Goal: Task Accomplishment & Management: Manage account settings

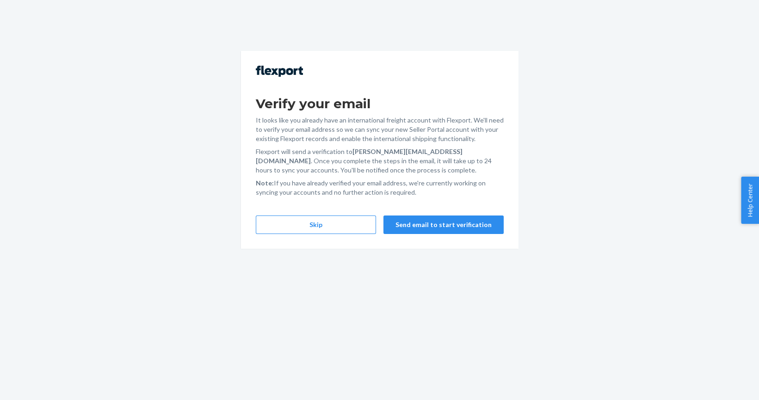
click at [299, 241] on div "Verify your email It looks like you already have an international freight accou…" at bounding box center [380, 150] width 278 height 198
click at [315, 222] on button "Skip" at bounding box center [316, 225] width 120 height 19
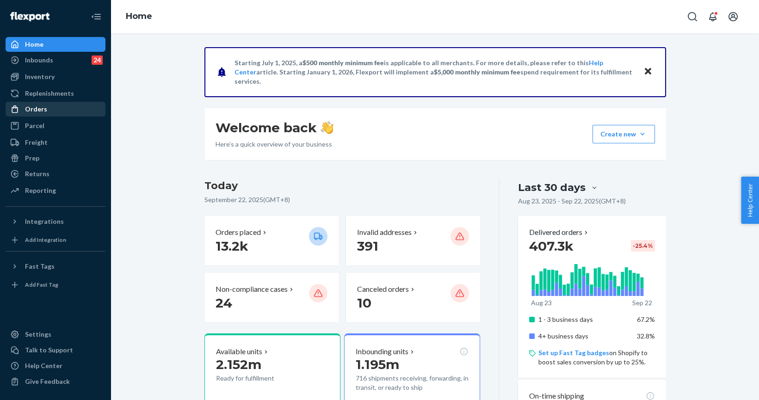
click at [37, 103] on div "Orders" at bounding box center [55, 109] width 98 height 13
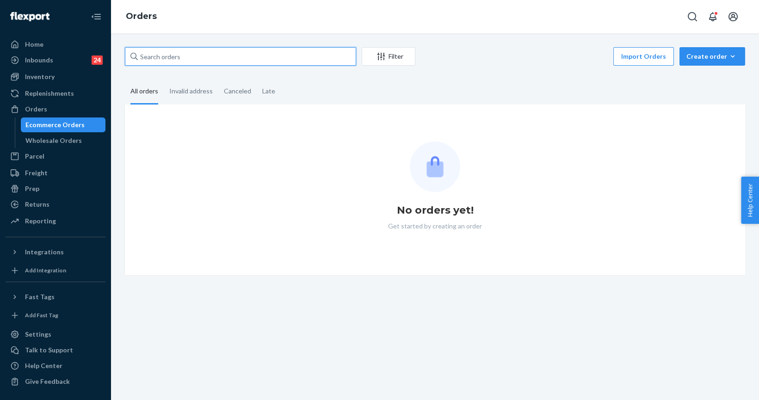
click at [180, 59] on input "text" at bounding box center [240, 56] width 231 height 19
paste input "254282344"
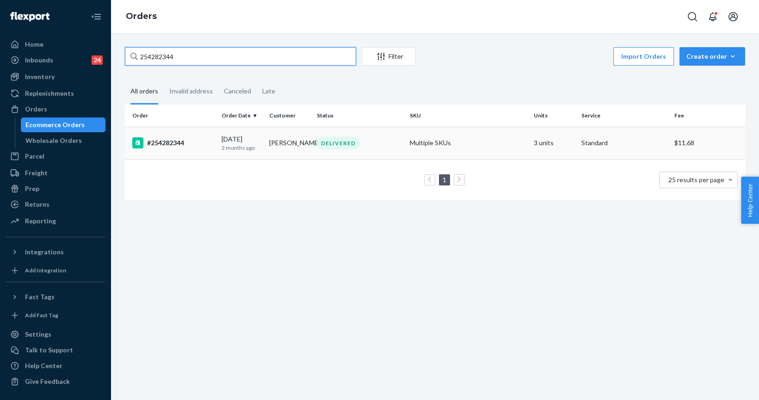
type input "254282344"
click at [172, 150] on td "#254282344" at bounding box center [171, 143] width 93 height 32
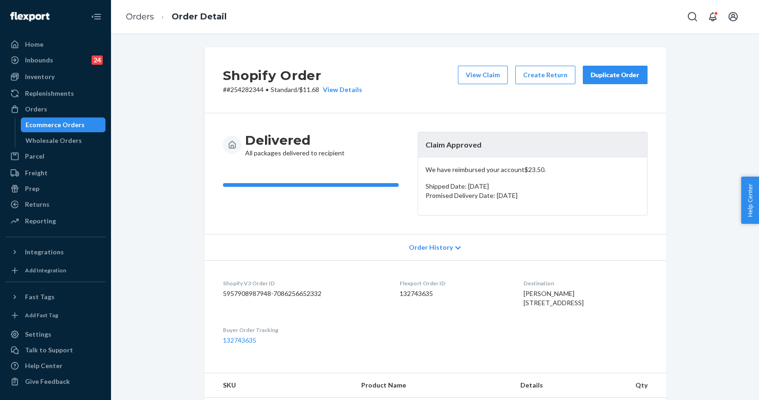
click at [602, 78] on div "Duplicate Order" at bounding box center [615, 74] width 49 height 9
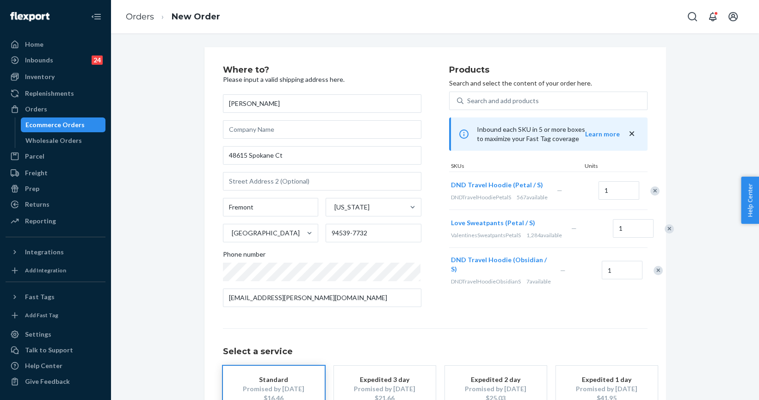
click at [665, 234] on div "Remove Item" at bounding box center [669, 228] width 9 height 9
click at [650, 196] on div "Remove Item" at bounding box center [654, 190] width 9 height 9
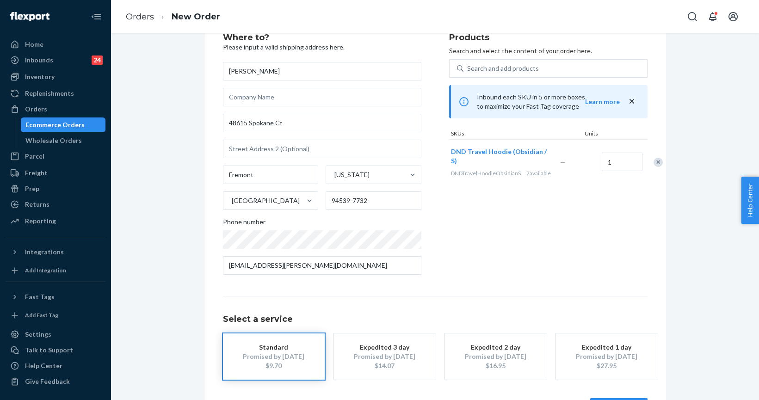
scroll to position [67, 0]
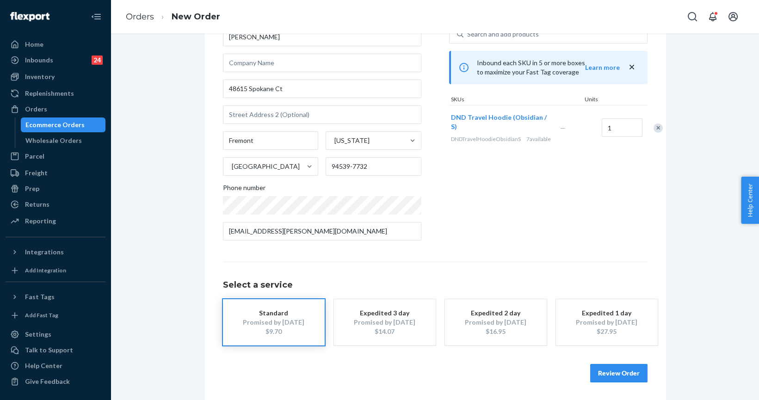
click at [636, 364] on button "Review Order" at bounding box center [618, 373] width 57 height 19
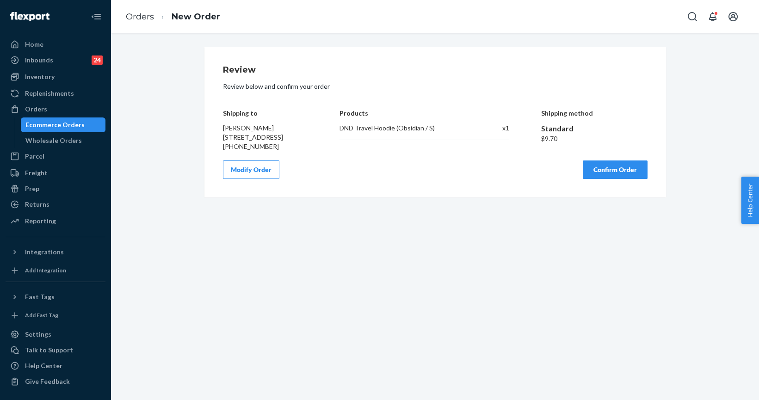
scroll to position [0, 0]
click at [611, 179] on button "Confirm Order" at bounding box center [615, 170] width 65 height 19
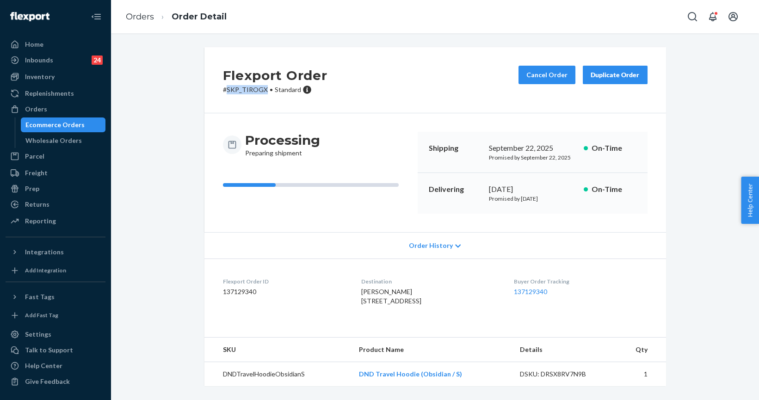
drag, startPoint x: 222, startPoint y: 91, endPoint x: 261, endPoint y: 92, distance: 38.9
click at [261, 92] on p "# SKP_TIROGX • Standard" at bounding box center [275, 89] width 105 height 9
copy p "SKP_TIROGX"
click at [49, 110] on div "Orders" at bounding box center [55, 109] width 98 height 13
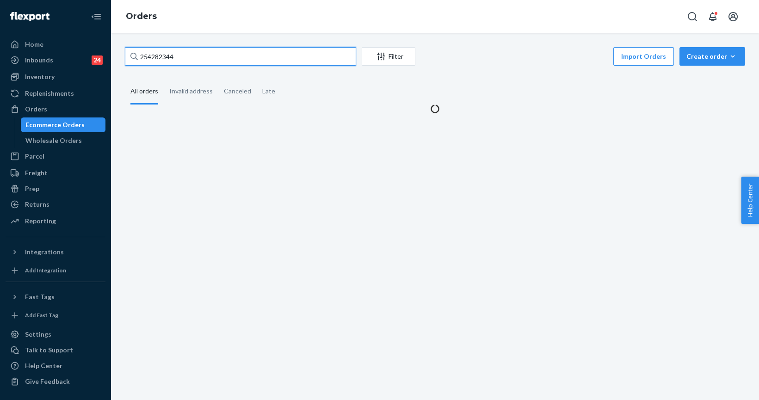
click at [173, 51] on input "254282344" at bounding box center [240, 56] width 231 height 19
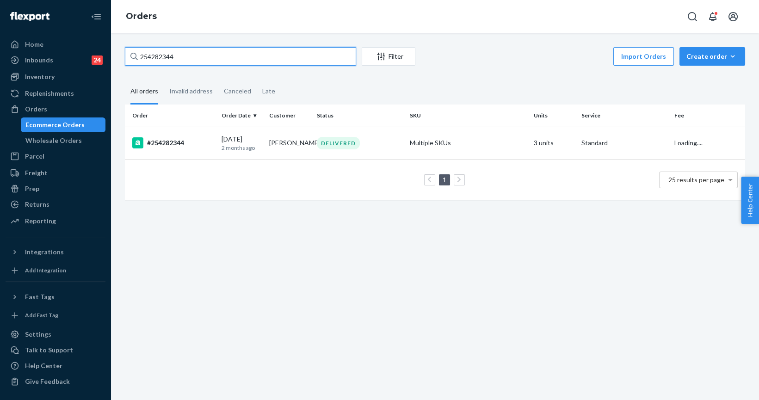
paste input "5171657"
type input "255171657"
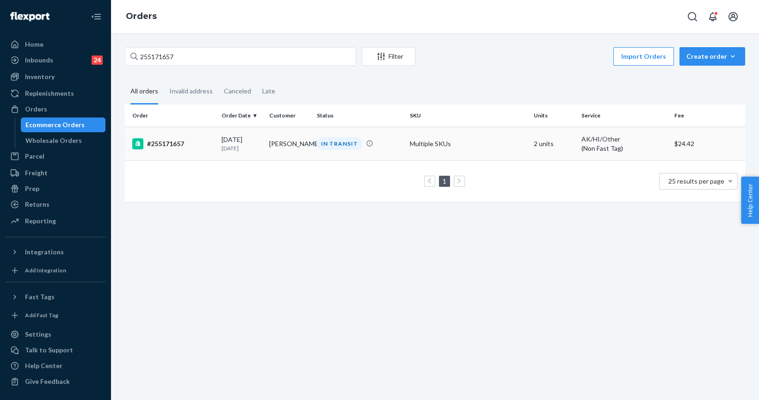
click at [165, 149] on td "#255171657" at bounding box center [171, 144] width 93 height 34
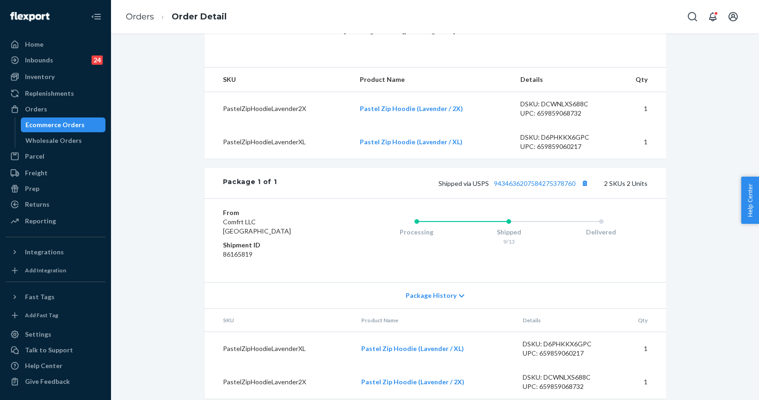
scroll to position [297, 0]
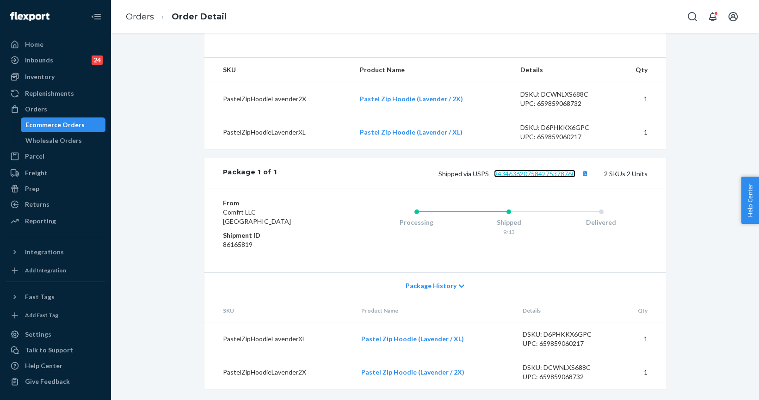
click at [548, 176] on link "9434636207584275378760" at bounding box center [534, 174] width 81 height 8
click at [30, 108] on div "Orders" at bounding box center [36, 109] width 22 height 9
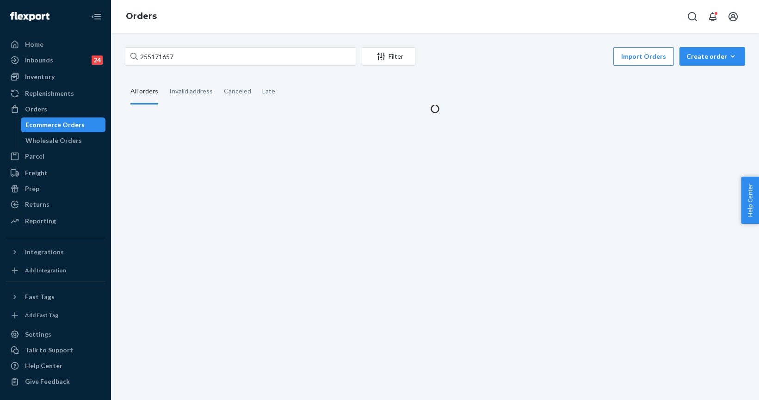
click at [136, 62] on div at bounding box center [133, 56] width 7 height 19
click at [136, 62] on input "255171657" at bounding box center [240, 56] width 231 height 19
click at [163, 50] on input "255171657" at bounding box center [240, 56] width 231 height 19
paste input "255269784"
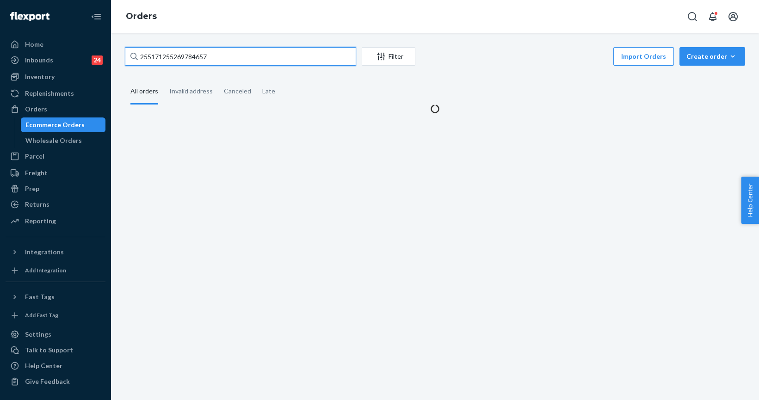
click at [163, 50] on input "255171255269784657" at bounding box center [240, 56] width 231 height 19
paste input "269784"
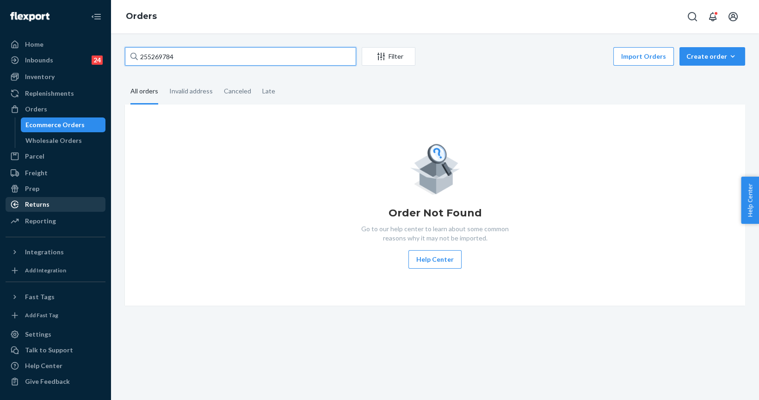
type input "255269784"
click at [35, 210] on div "Returns" at bounding box center [55, 204] width 98 height 13
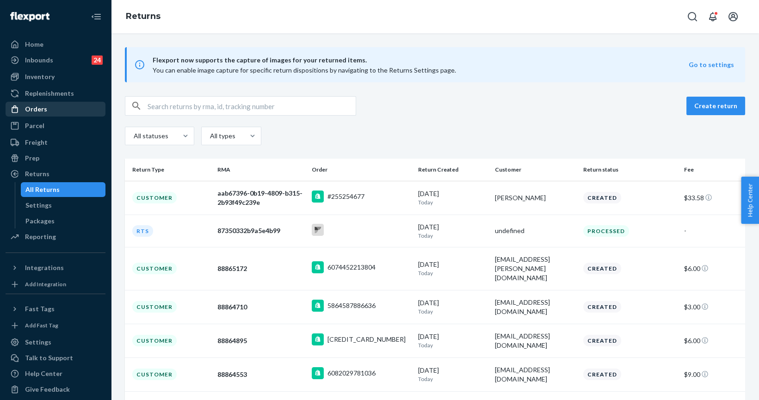
click at [45, 111] on div "Orders" at bounding box center [36, 109] width 22 height 9
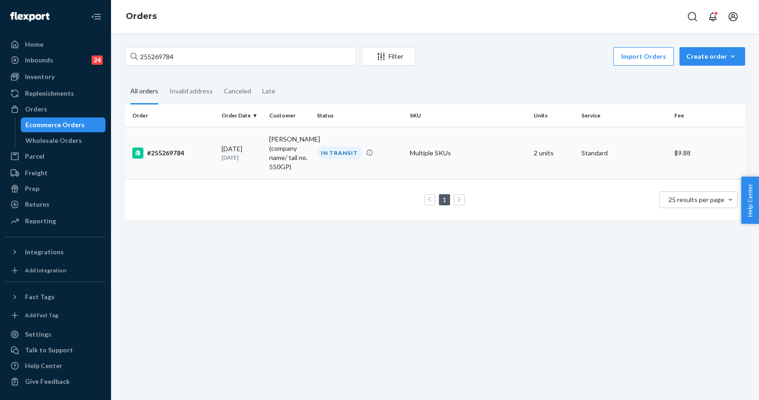
click at [170, 157] on div "#255269784" at bounding box center [173, 153] width 82 height 11
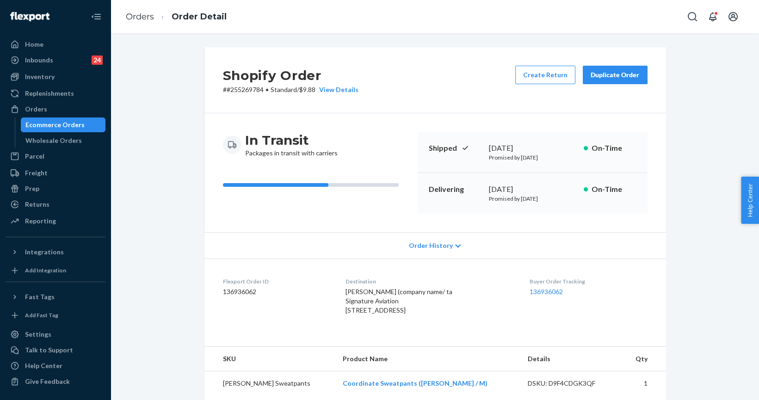
click at [241, 92] on p "# #255269784 • Standard / $9.88 View Details" at bounding box center [291, 89] width 136 height 9
copy p "255269784"
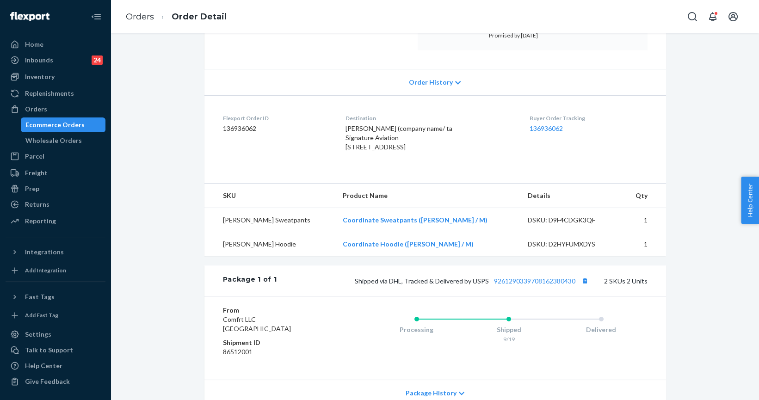
scroll to position [210, 0]
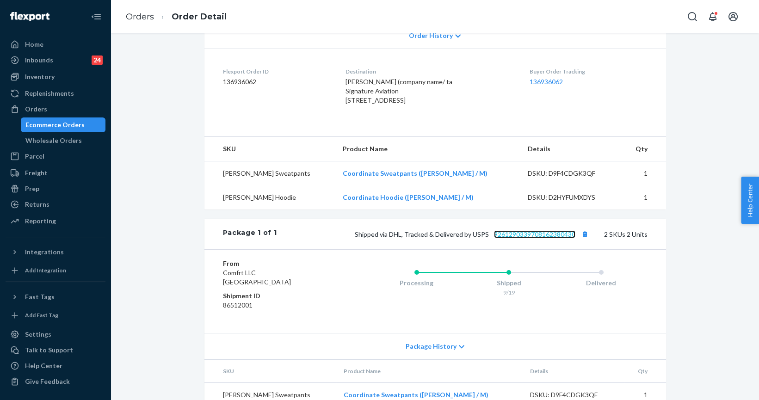
click at [506, 238] on link "9261290339708162380430" at bounding box center [534, 234] width 81 height 8
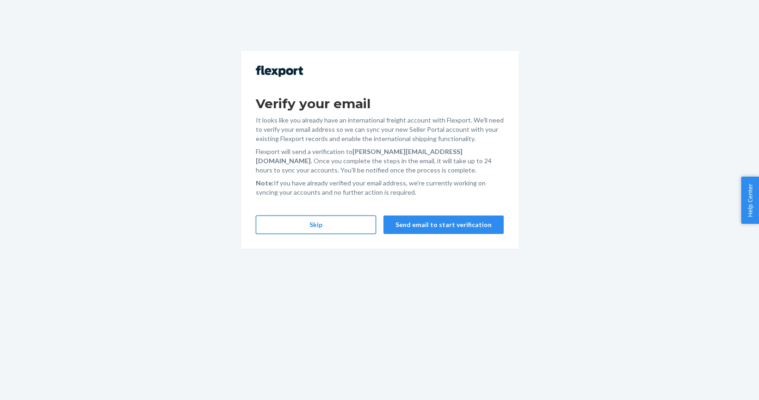
click at [327, 222] on button "Skip" at bounding box center [316, 225] width 120 height 19
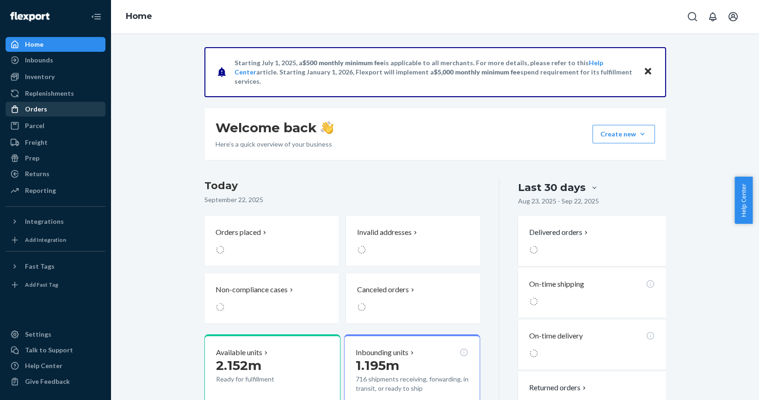
click at [35, 108] on div "Orders" at bounding box center [36, 109] width 22 height 9
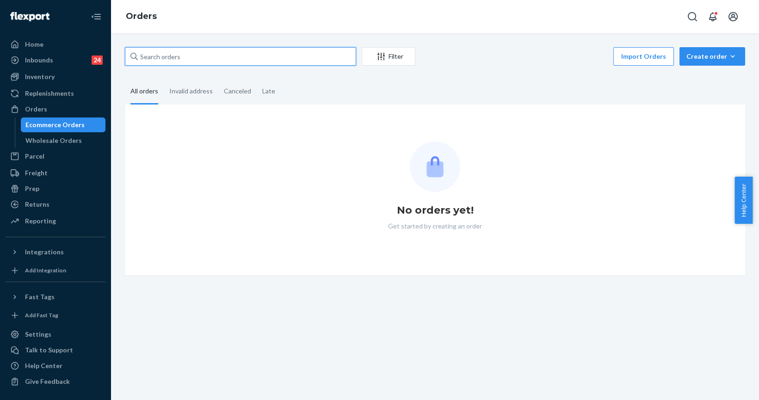
click at [204, 50] on input "text" at bounding box center [240, 56] width 231 height 19
paste input "255305179"
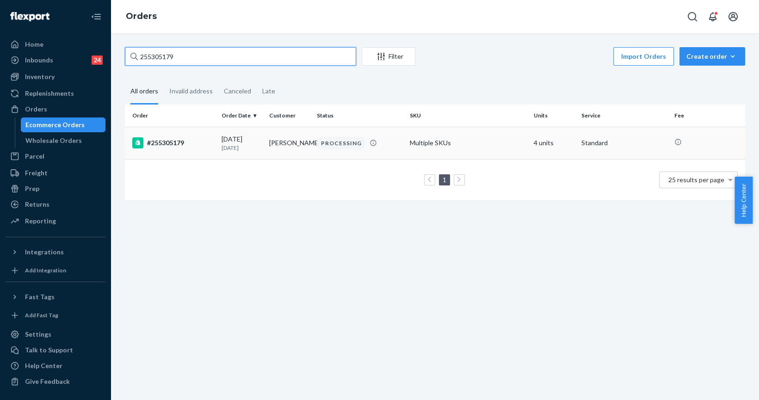
type input "255305179"
click at [162, 142] on div "#255305179" at bounding box center [173, 142] width 82 height 11
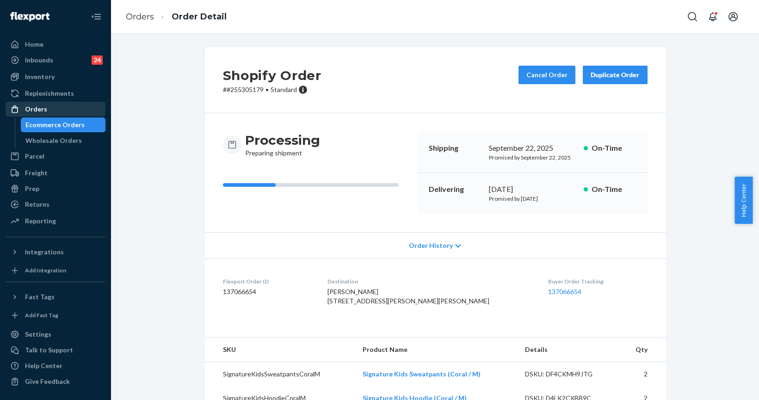
click at [39, 105] on div "Orders" at bounding box center [36, 109] width 22 height 9
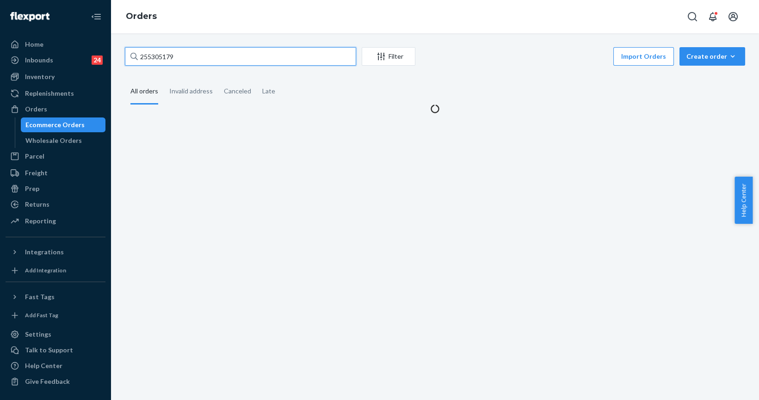
click at [179, 47] on input "255305179" at bounding box center [240, 56] width 231 height 19
paste input "244293"
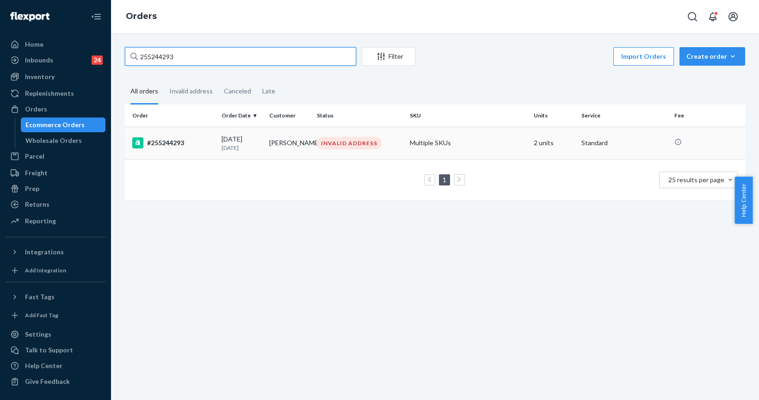
type input "255244293"
click at [153, 141] on div "#255244293" at bounding box center [173, 142] width 82 height 11
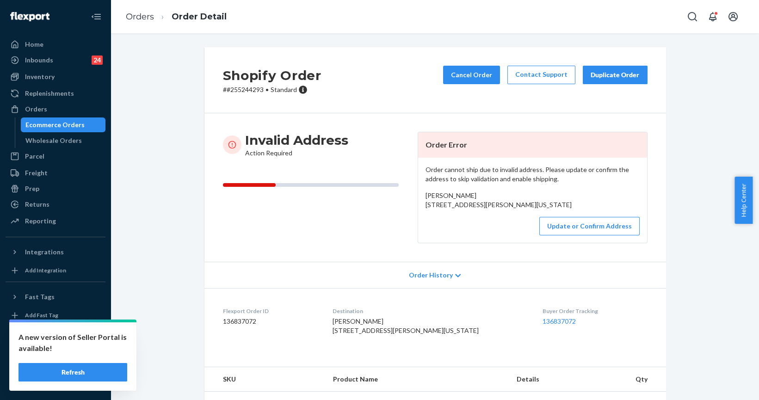
click at [67, 366] on button "Refresh" at bounding box center [73, 372] width 109 height 19
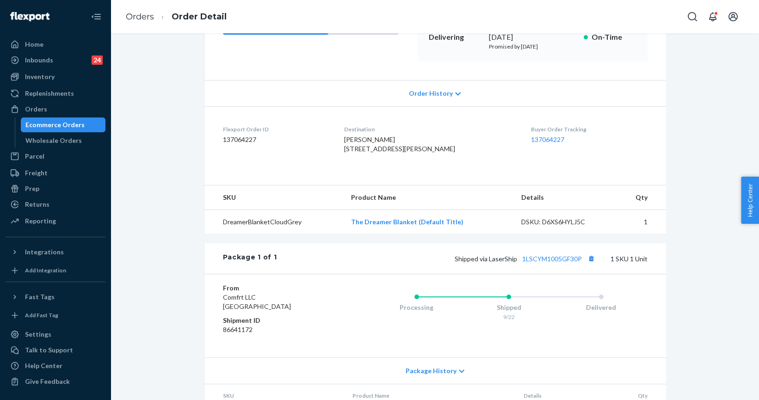
scroll to position [210, 0]
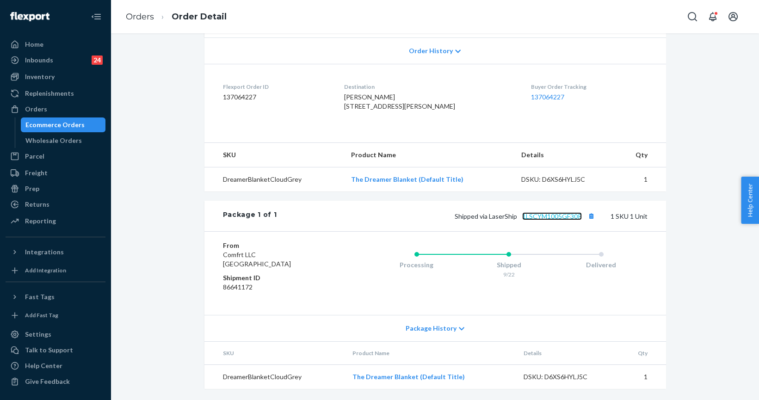
click at [540, 216] on link "1LSCYM1005GF30P" at bounding box center [552, 216] width 60 height 8
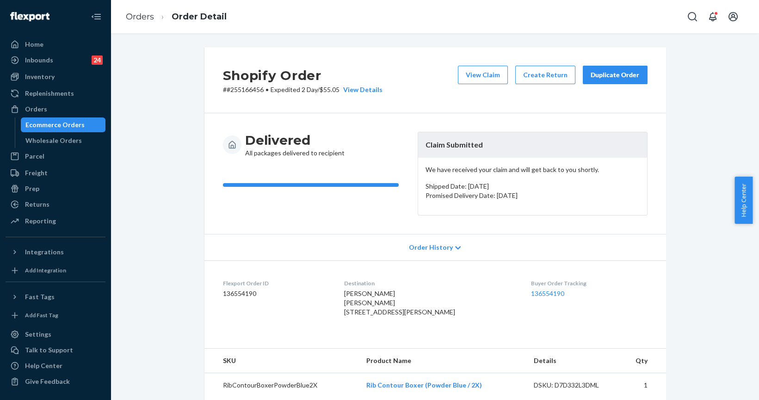
click at [615, 74] on div "Duplicate Order" at bounding box center [615, 74] width 49 height 9
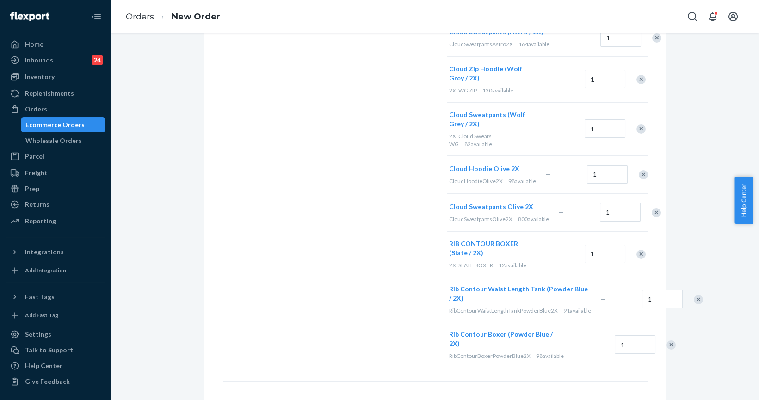
scroll to position [294, 0]
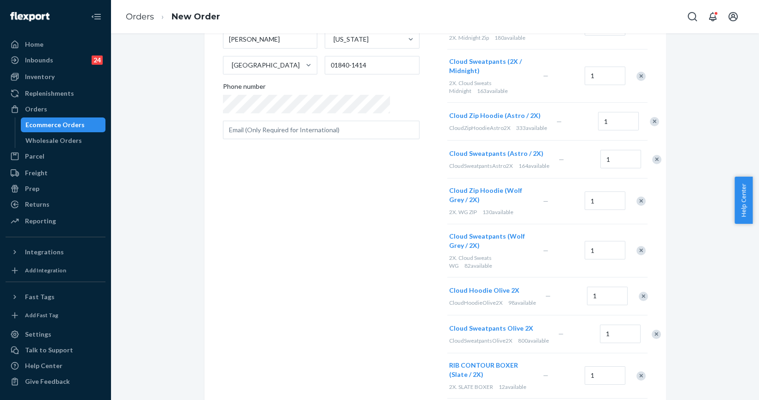
scroll to position [0, 0]
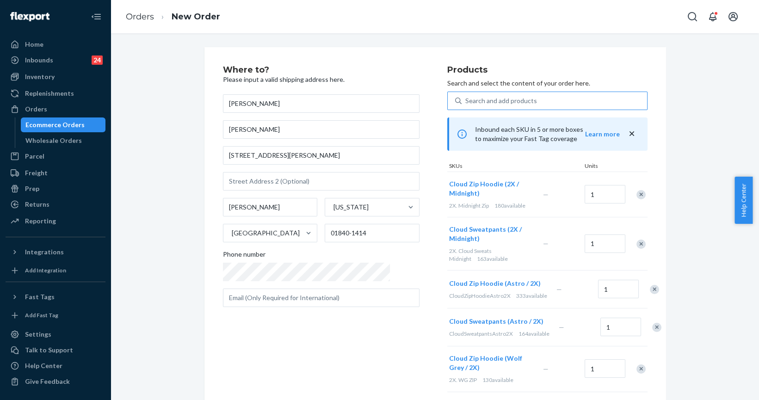
click at [537, 95] on div "Search and add products" at bounding box center [554, 101] width 185 height 17
click at [466, 96] on input "Search and add products" at bounding box center [465, 100] width 1 height 9
paste input "Rib Contour Waist Length Tank - Slate / 2X"
type input "Rib Contour Waist Length Tank - Slate / 2X"
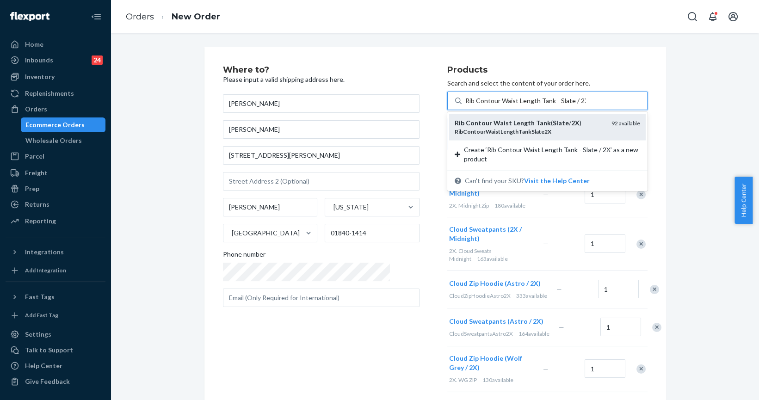
click at [571, 122] on em "2X" at bounding box center [575, 123] width 8 height 8
click at [541, 105] on input "Rib Contour Waist Length Tank - Slate / 2X" at bounding box center [525, 100] width 120 height 9
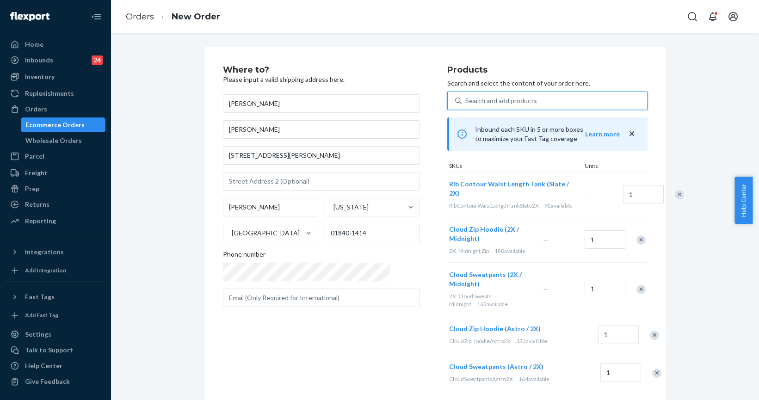
click at [637, 245] on div "Remove Item" at bounding box center [640, 239] width 9 height 9
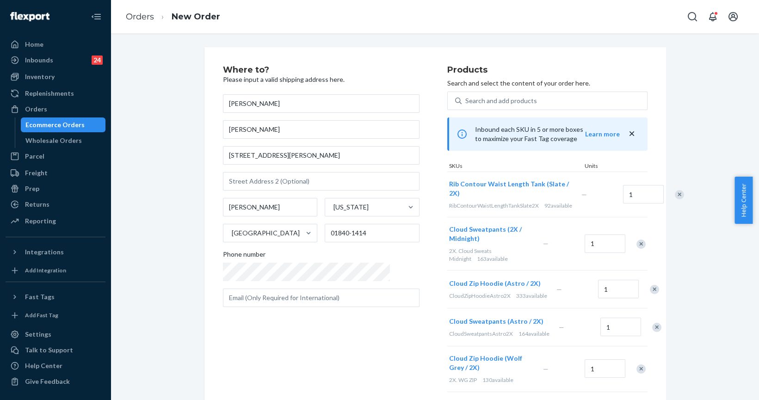
click at [637, 247] on div "Remove Item" at bounding box center [640, 244] width 9 height 9
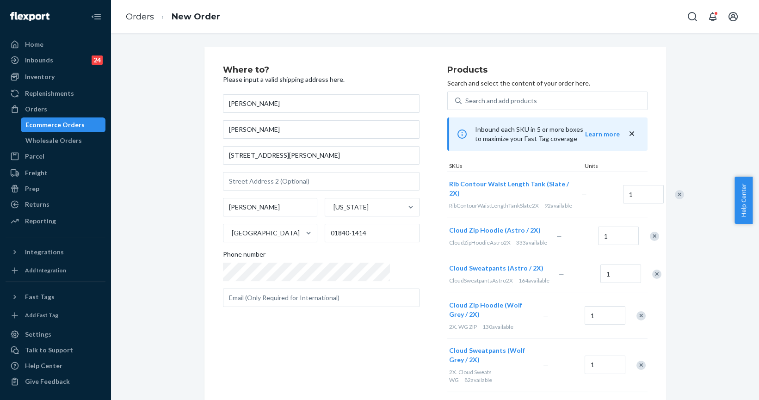
click at [650, 241] on div "Remove Item" at bounding box center [654, 236] width 9 height 9
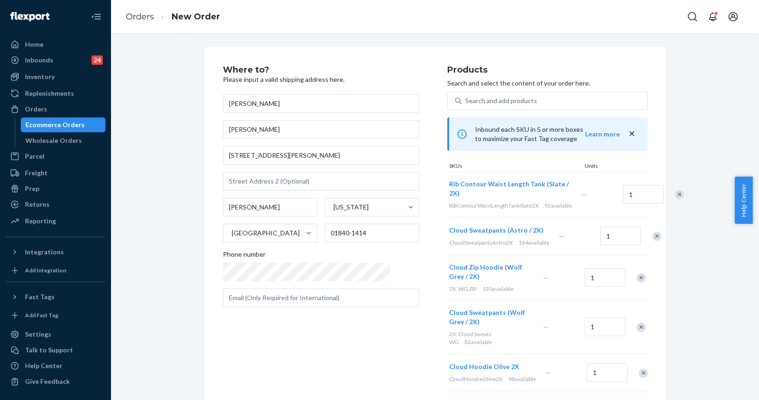
click at [652, 241] on div "Remove Item" at bounding box center [656, 236] width 9 height 9
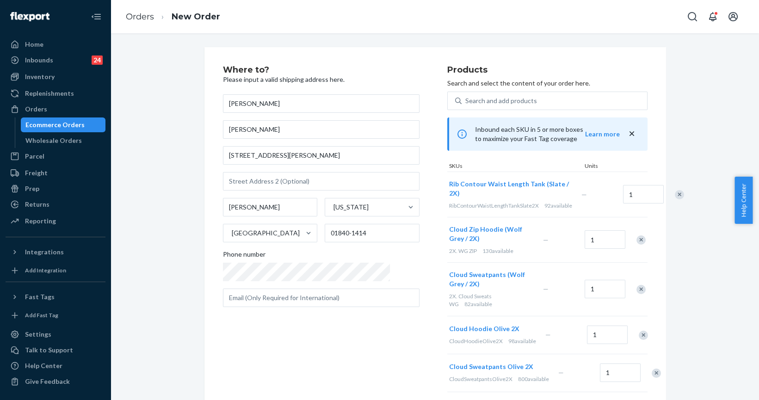
click at [637, 245] on div "Remove Item" at bounding box center [640, 239] width 9 height 9
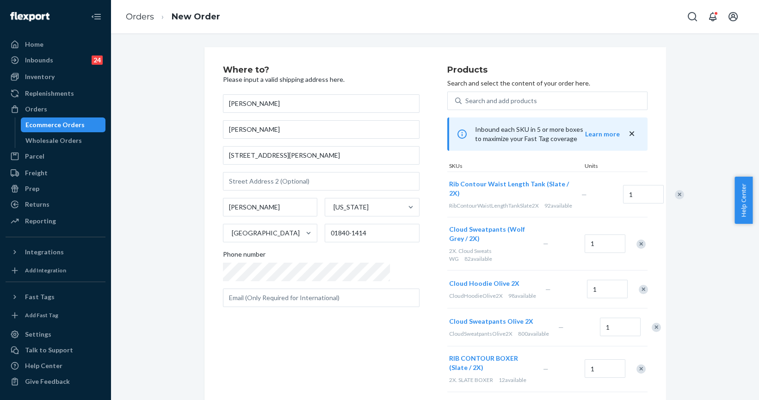
click at [639, 285] on div "Remove Item" at bounding box center [643, 289] width 9 height 9
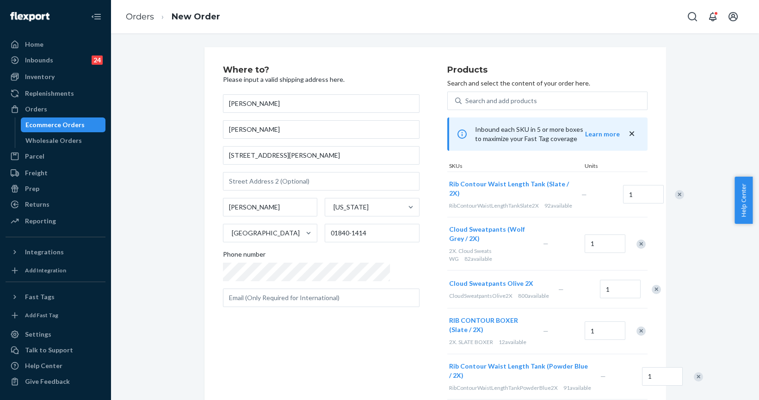
click at [640, 288] on div at bounding box center [651, 289] width 23 height 25
click at [652, 285] on div "Remove Item" at bounding box center [656, 289] width 9 height 9
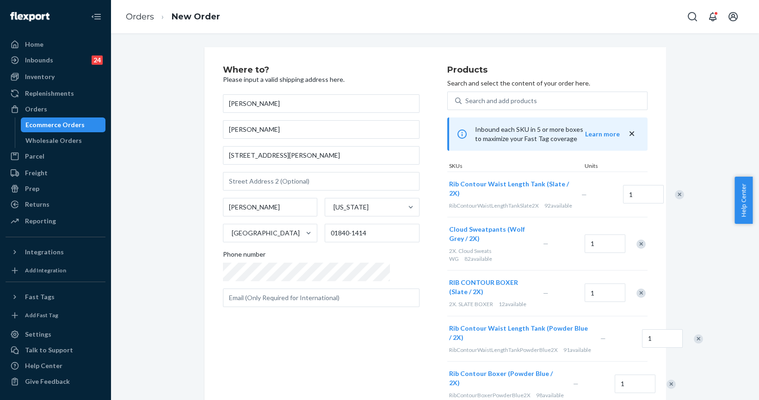
click at [638, 316] on div "Rib Contour Waist Length Tank (Powder Blue / 2X) RibContourWaistLengthTankPowde…" at bounding box center [547, 338] width 200 height 45
click at [642, 289] on div "Remove Item" at bounding box center [640, 293] width 9 height 9
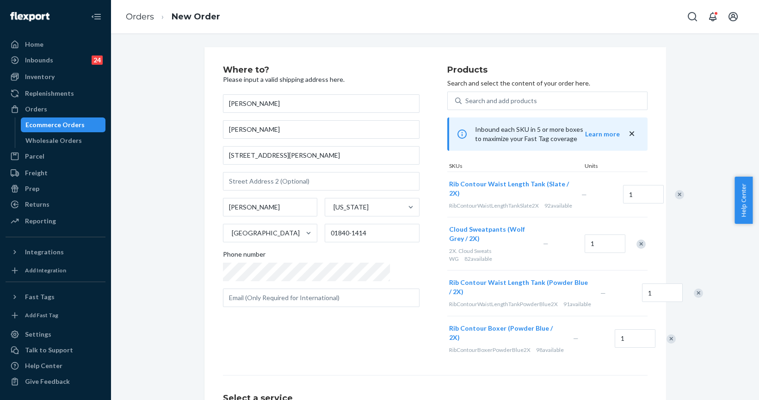
click at [694, 289] on div "Remove Item" at bounding box center [698, 293] width 9 height 9
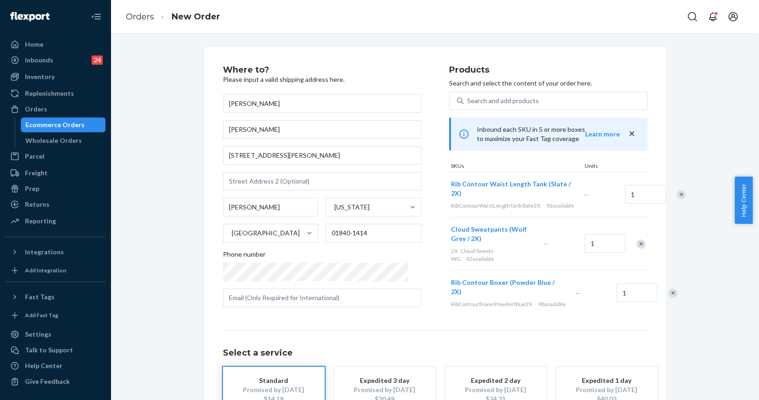
click at [656, 286] on div at bounding box center [667, 293] width 23 height 25
click at [656, 303] on div at bounding box center [667, 293] width 23 height 25
click at [644, 299] on div "Where to? Please input a valid shipping address here. Tabitha Needham Tabitha N…" at bounding box center [435, 257] width 462 height 421
click at [668, 297] on div "Remove Item" at bounding box center [672, 293] width 9 height 9
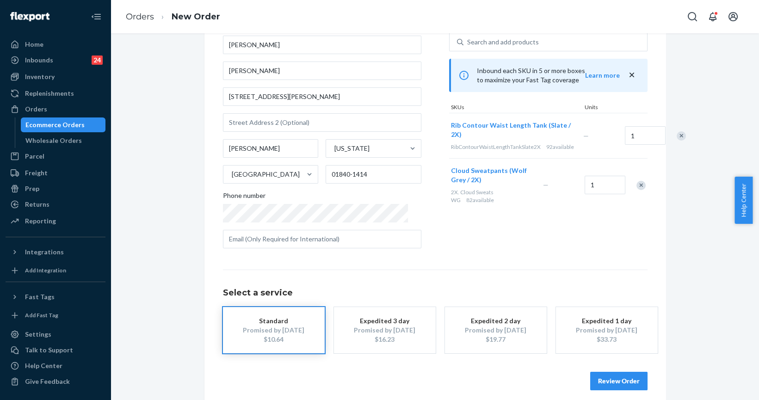
scroll to position [67, 0]
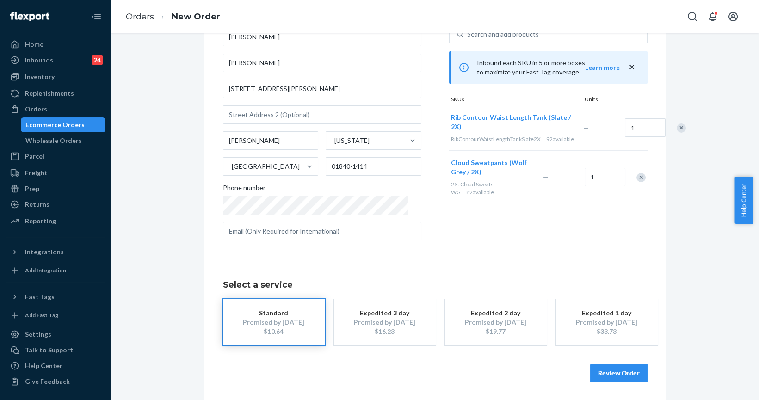
click at [608, 375] on button "Review Order" at bounding box center [618, 373] width 57 height 19
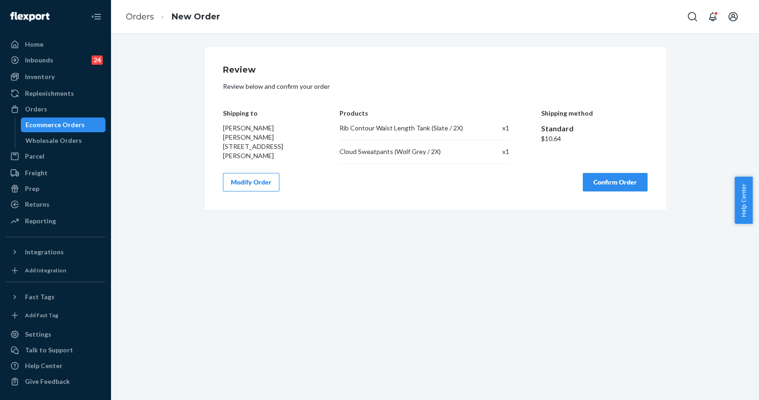
click at [596, 182] on button "Confirm Order" at bounding box center [615, 182] width 65 height 19
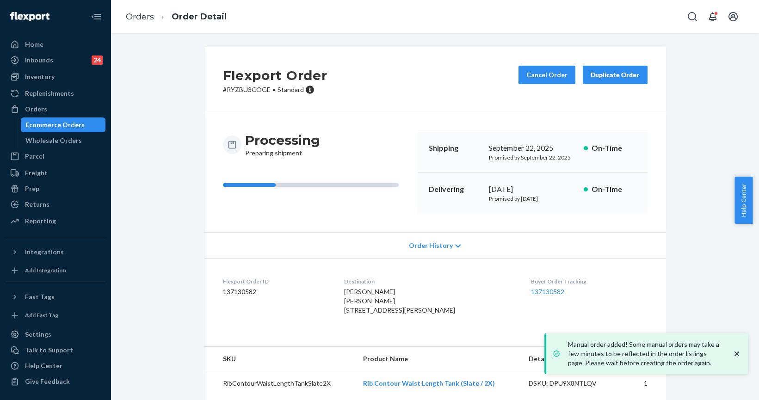
click at [232, 90] on p "# RYZBU3COGE • Standard" at bounding box center [275, 89] width 105 height 9
copy p "RYZBU3COGE"
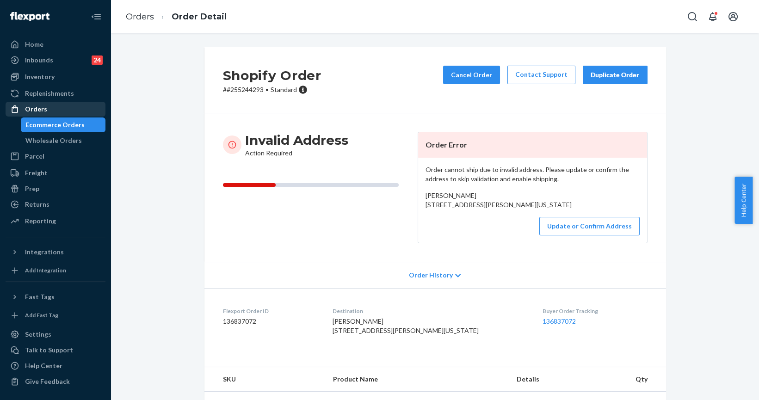
click at [41, 104] on div "Orders" at bounding box center [55, 109] width 98 height 13
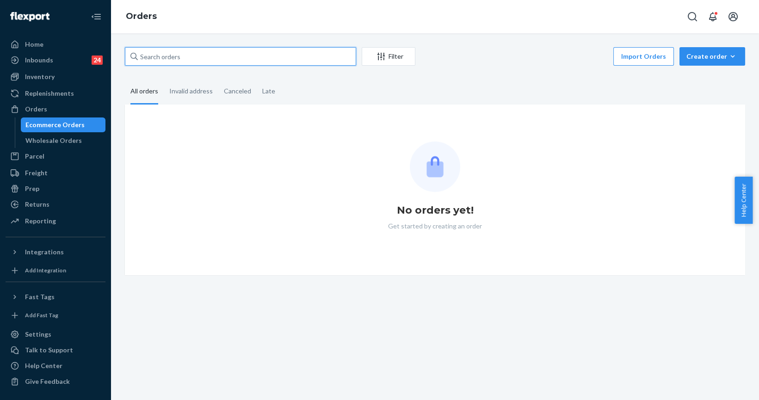
click at [184, 59] on input "text" at bounding box center [240, 56] width 231 height 19
paste input "255252392"
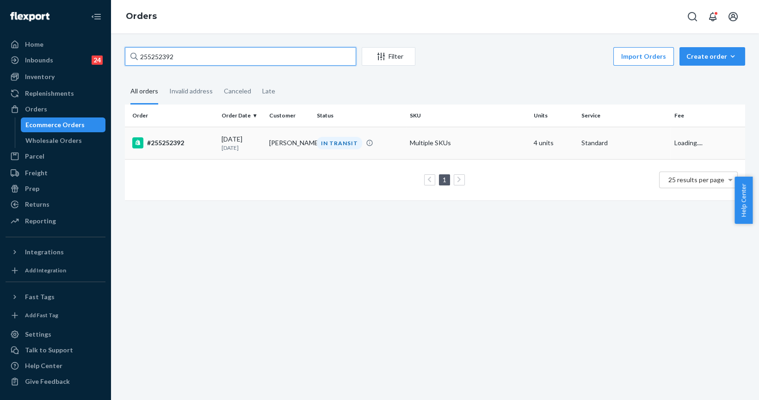
type input "255252392"
click at [185, 146] on div "#255252392" at bounding box center [173, 142] width 82 height 11
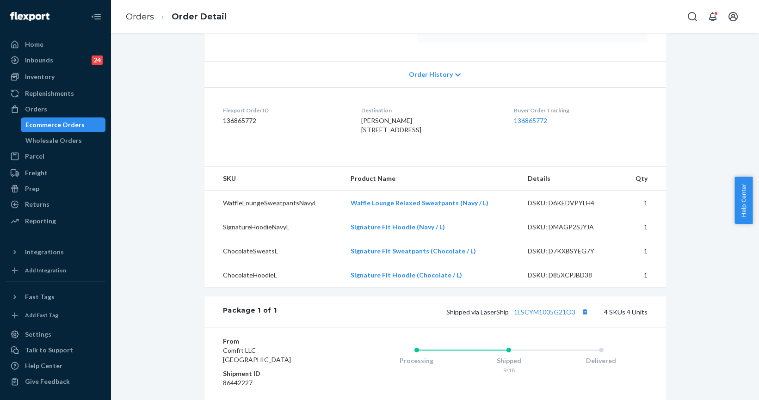
scroll to position [168, 0]
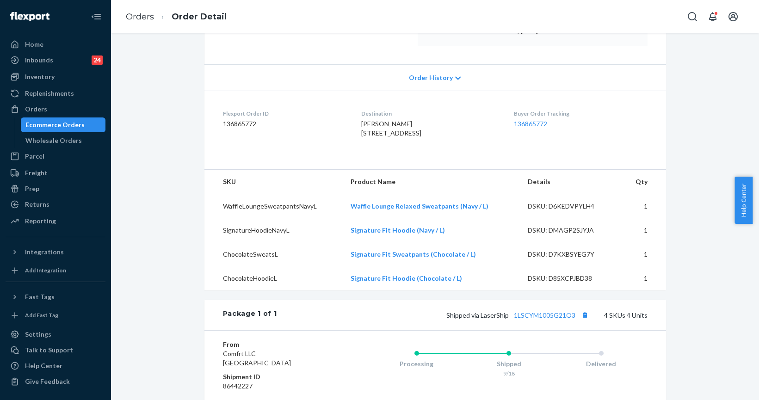
click at [534, 321] on div "Shipped via LaserShip 1LSCYM1005G21O3 4 SKUs 4 Units" at bounding box center [462, 315] width 371 height 12
click at [535, 319] on link "1LSCYM1005G21O3" at bounding box center [545, 315] width 62 height 8
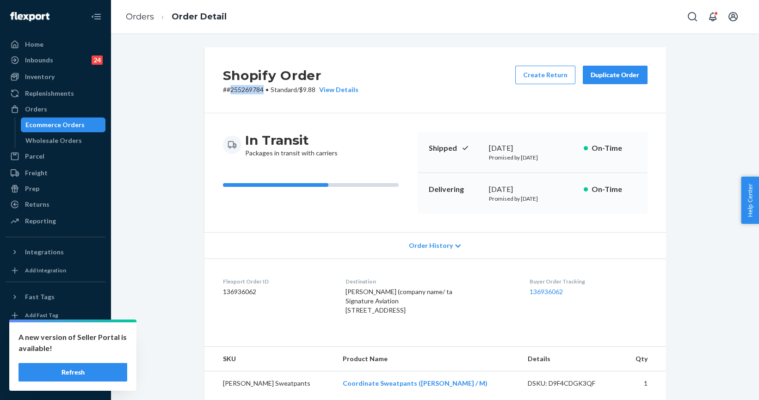
scroll to position [210, 0]
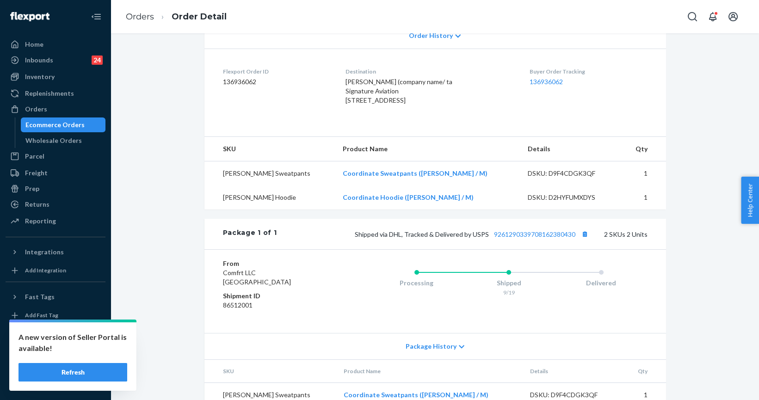
click at [77, 370] on button "Refresh" at bounding box center [73, 372] width 109 height 19
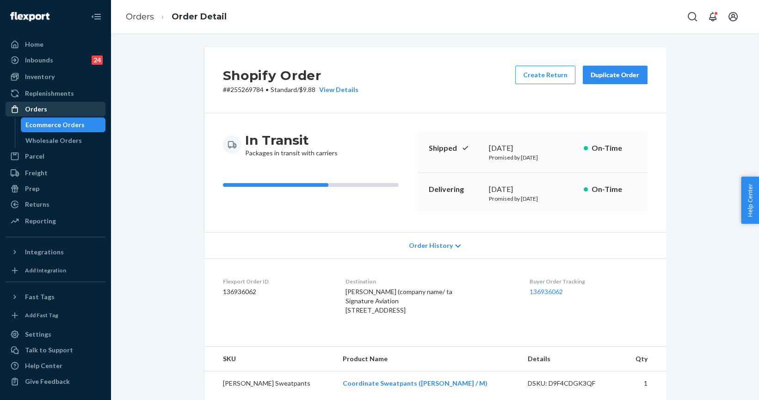
click at [53, 111] on div "Orders" at bounding box center [55, 109] width 98 height 13
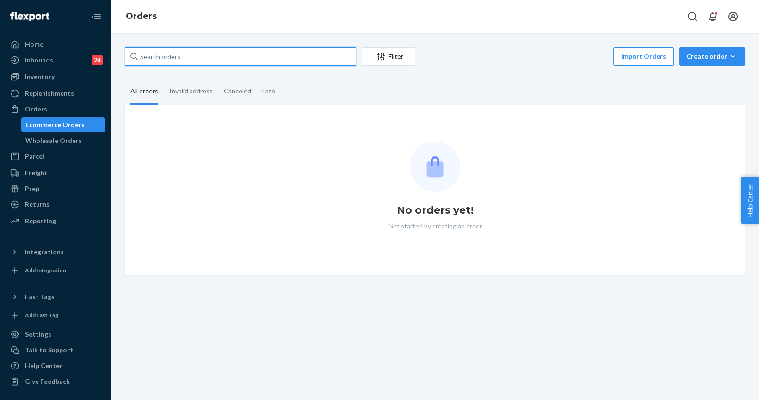
click at [190, 50] on input "text" at bounding box center [240, 56] width 231 height 19
paste input "254301082"
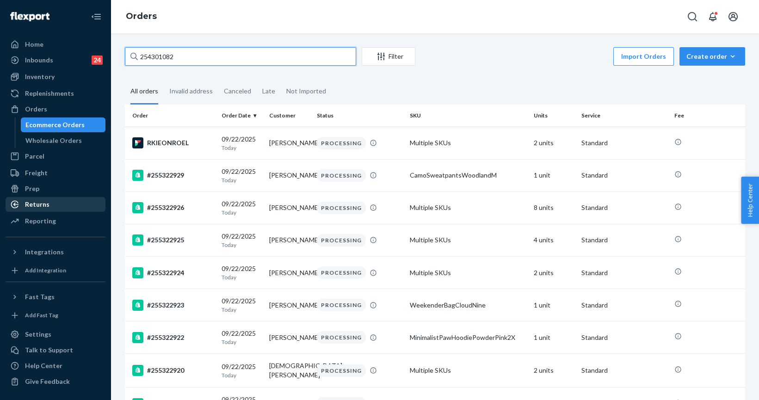
type input "254301082"
click at [38, 204] on div "Returns" at bounding box center [37, 204] width 25 height 9
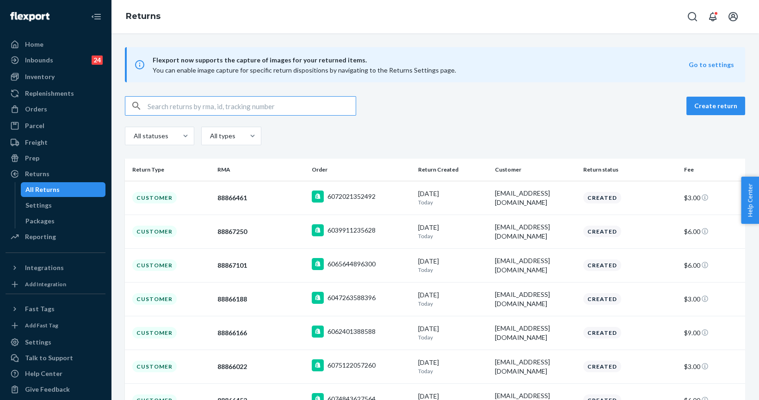
click at [172, 111] on input "text" at bounding box center [252, 106] width 208 height 19
paste input "254301082"
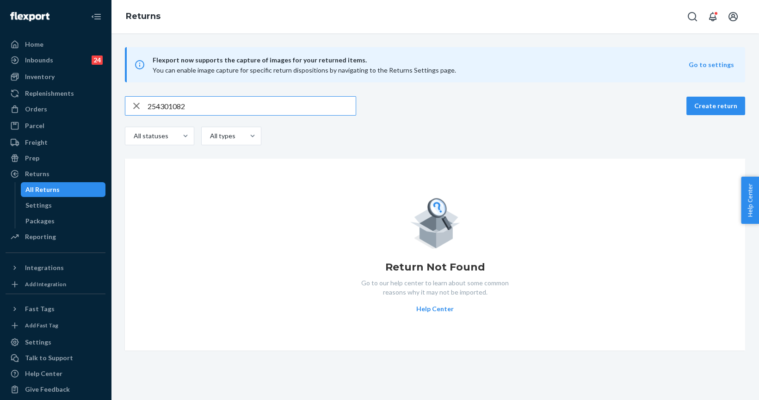
type input "254301082"
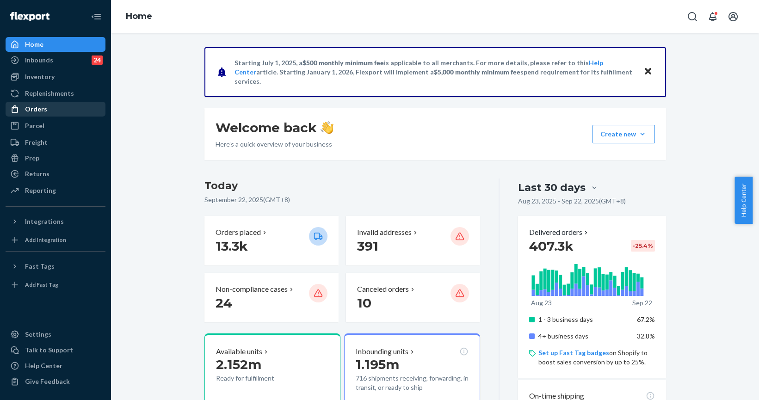
click at [41, 111] on div "Orders" at bounding box center [36, 109] width 22 height 9
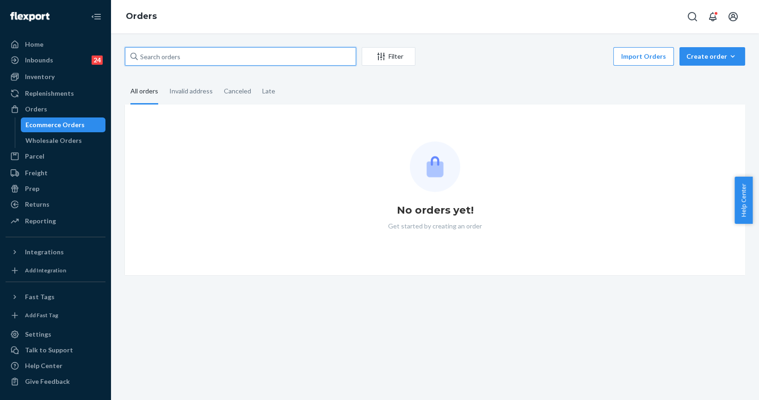
click at [165, 47] on input "text" at bounding box center [240, 56] width 231 height 19
paste input "255285251"
type input "255285251"
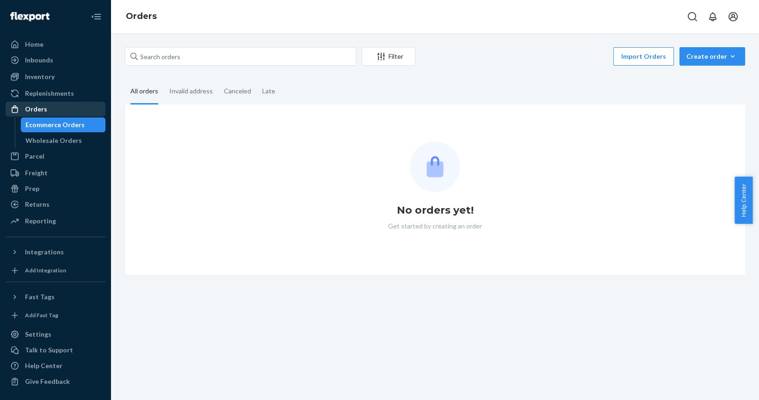
click at [57, 105] on div "Orders" at bounding box center [55, 109] width 98 height 13
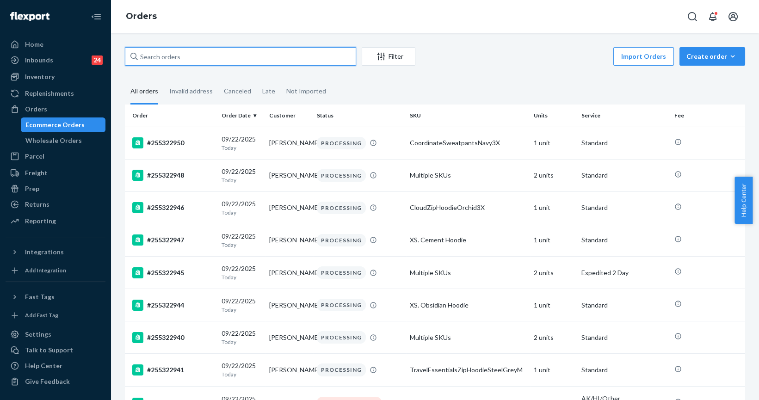
click at [162, 61] on input "text" at bounding box center [240, 56] width 231 height 19
paste input "255285251"
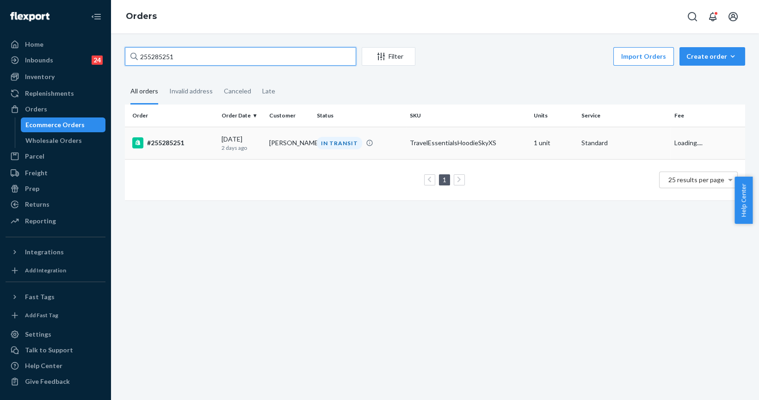
type input "255285251"
click at [180, 142] on div "#255285251" at bounding box center [173, 142] width 82 height 11
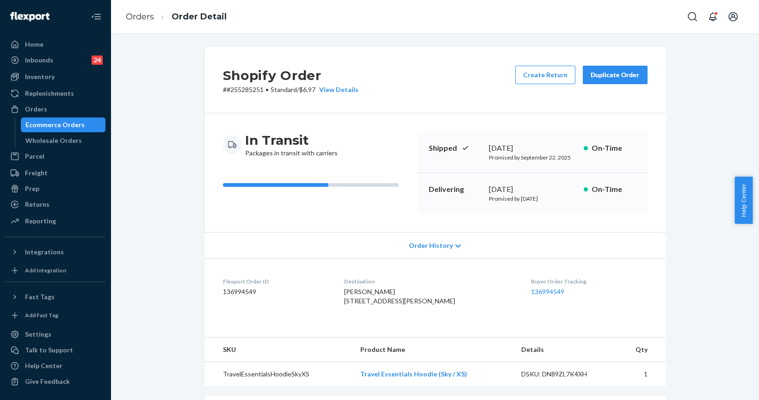
scroll to position [210, 0]
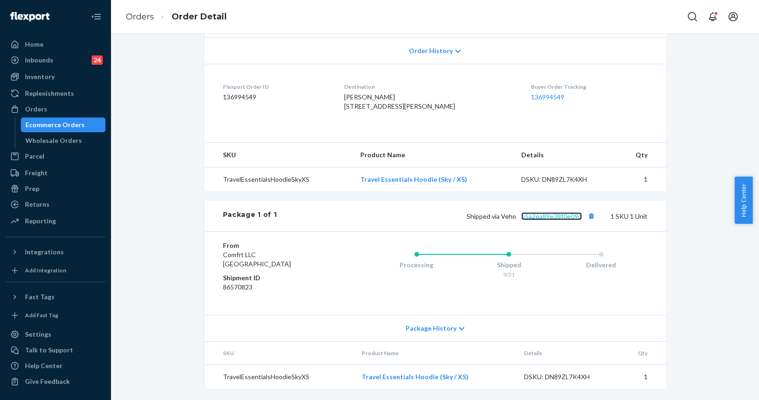
click at [555, 216] on link "b5a2ea89e38f0e09d" at bounding box center [551, 216] width 61 height 8
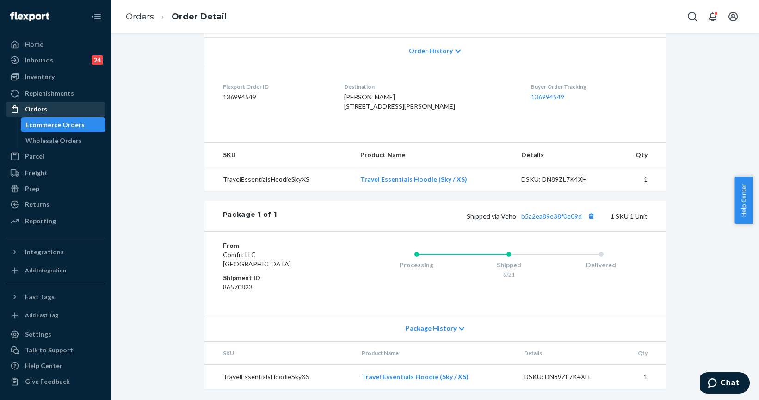
click at [44, 107] on div "Orders" at bounding box center [36, 109] width 22 height 9
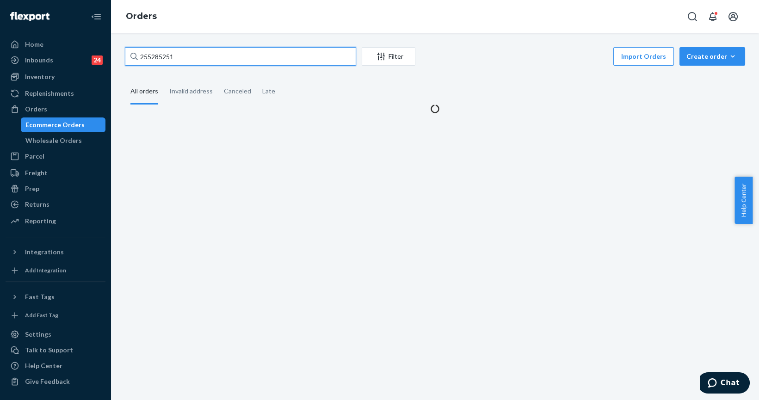
click at [151, 56] on input "255285251" at bounding box center [240, 56] width 231 height 19
paste input "060378"
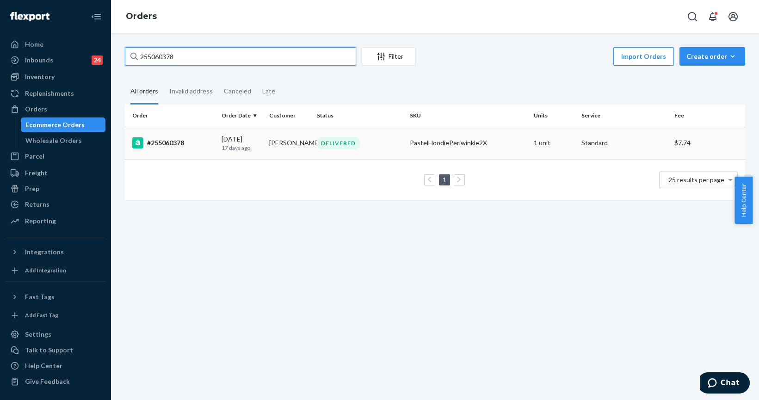
type input "255060378"
click at [176, 147] on div "#255060378" at bounding box center [173, 142] width 82 height 11
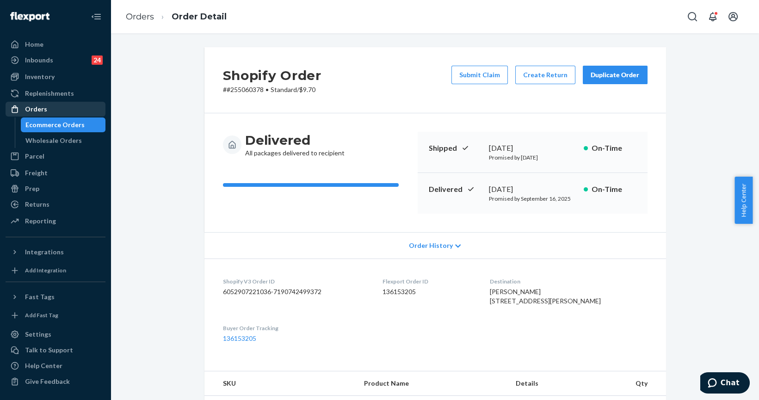
click at [54, 111] on div "Orders" at bounding box center [55, 109] width 98 height 13
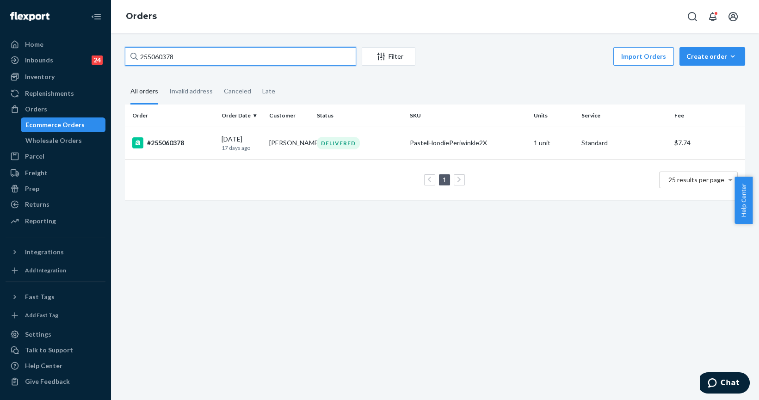
click at [191, 55] on input "255060378" at bounding box center [240, 56] width 231 height 19
paste input "308925"
type input "255308925"
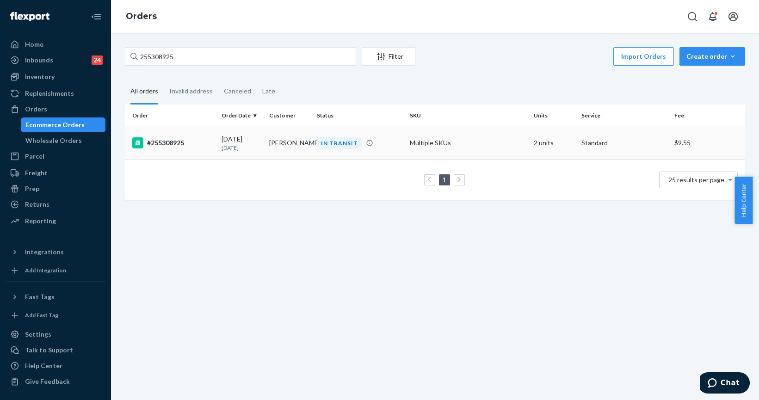
click at [170, 142] on div "#255308925" at bounding box center [173, 142] width 82 height 11
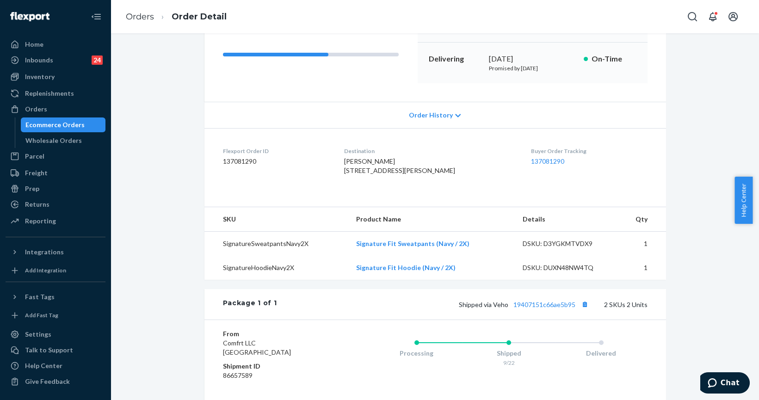
scroll to position [252, 0]
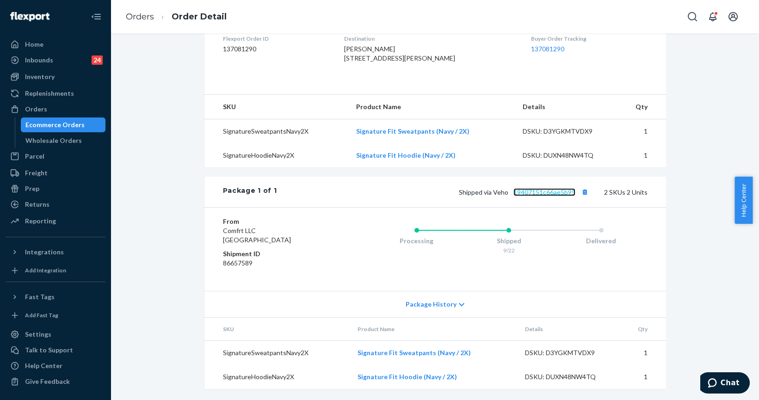
click at [548, 196] on link "19407151c66ae5b95" at bounding box center [544, 192] width 62 height 8
click at [42, 109] on div "Orders" at bounding box center [36, 109] width 22 height 9
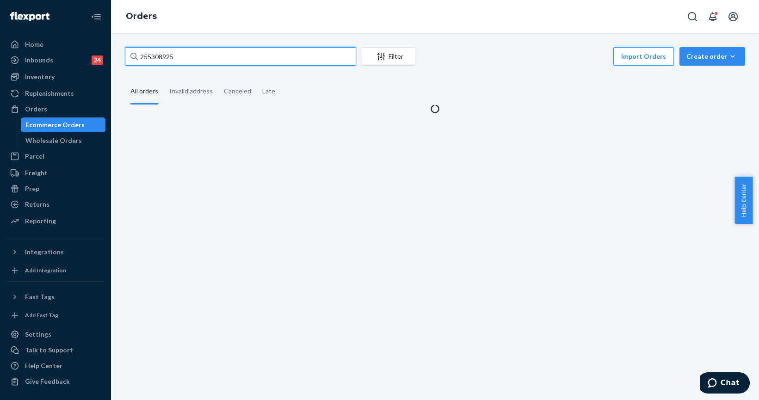
click at [190, 62] on input "255308925" at bounding box center [240, 56] width 231 height 19
paste input "207122"
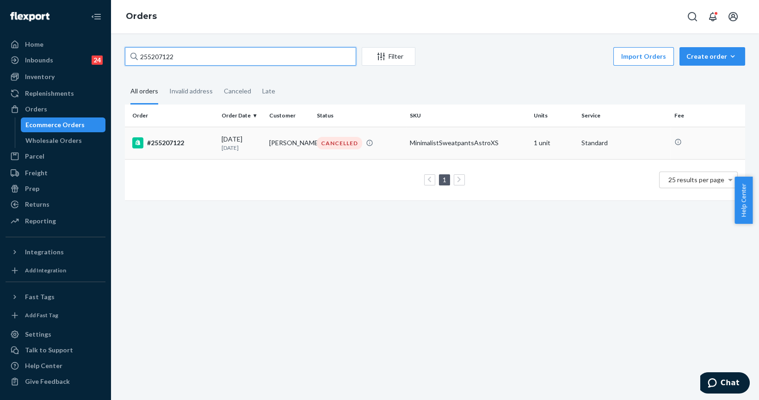
type input "255207122"
click at [172, 139] on div "#255207122" at bounding box center [173, 142] width 82 height 11
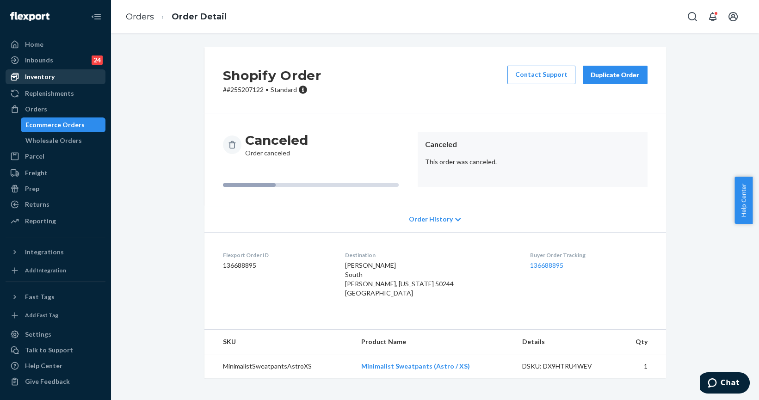
click at [40, 74] on div "Inventory" at bounding box center [40, 76] width 30 height 9
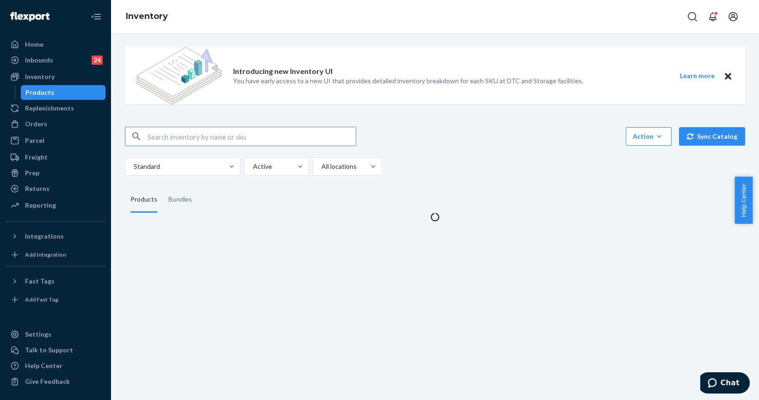
click at [196, 141] on input "text" at bounding box center [252, 136] width 208 height 19
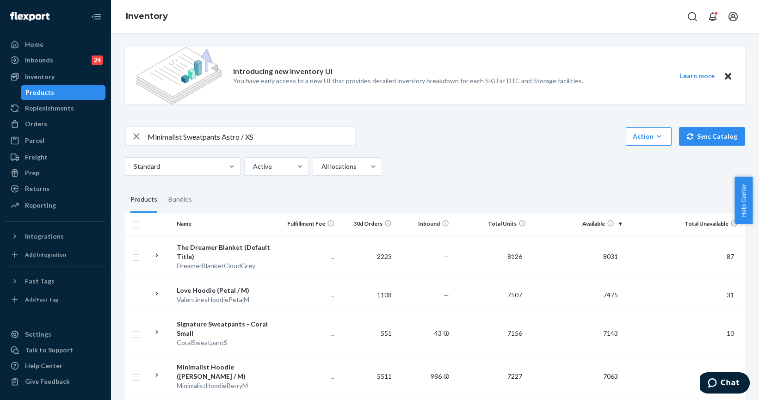
type input "Minimalist Sweatpants Astro / XS"
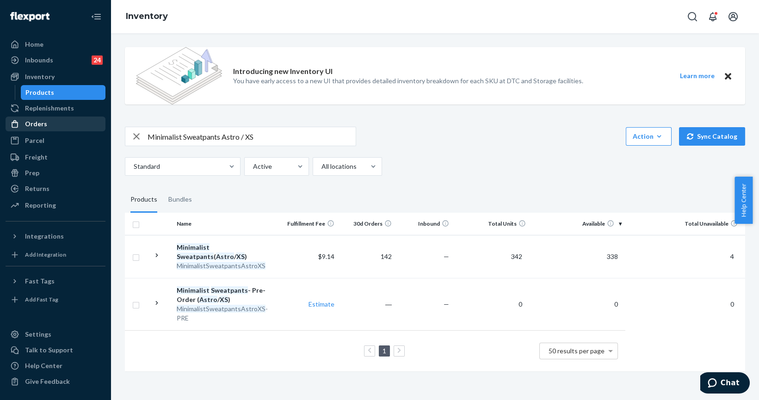
click at [38, 125] on div "Orders" at bounding box center [36, 123] width 22 height 9
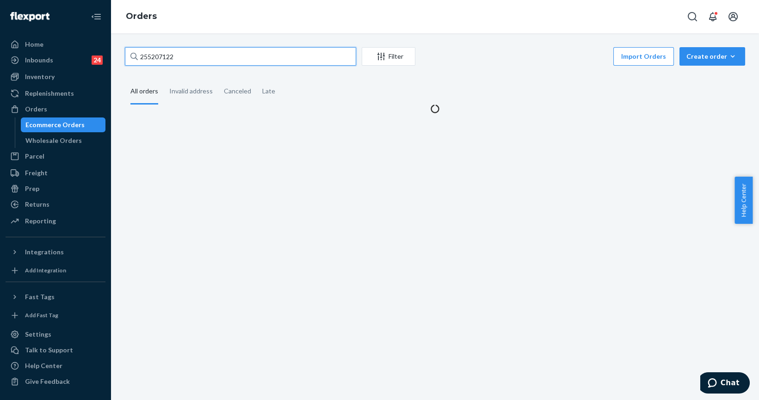
click at [181, 55] on input "255207122" at bounding box center [240, 56] width 231 height 19
paste input "4516490"
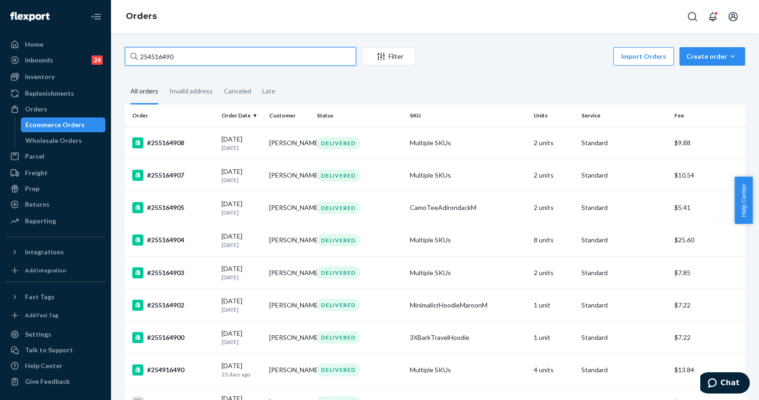
click at [170, 61] on input "254516490" at bounding box center [240, 56] width 231 height 19
paste input "5309802"
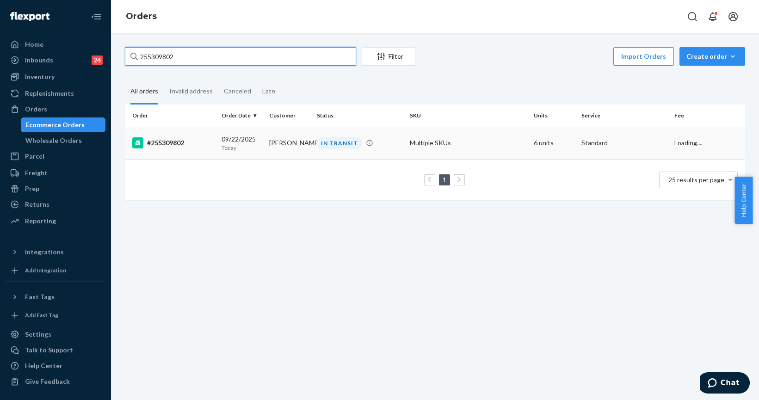
type input "255309802"
click at [178, 139] on div "#255309802" at bounding box center [173, 142] width 82 height 11
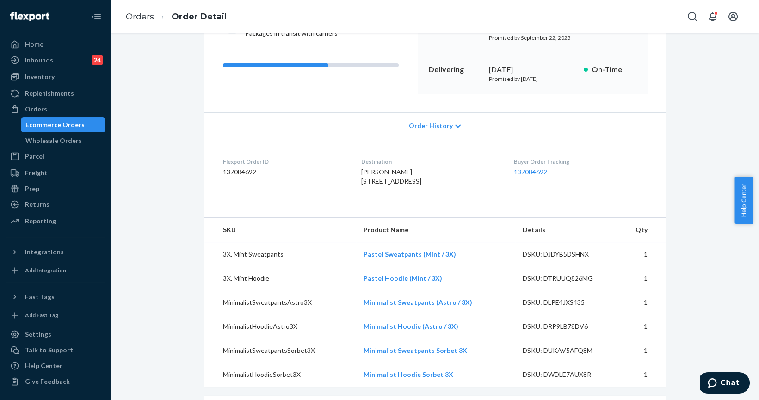
scroll to position [168, 0]
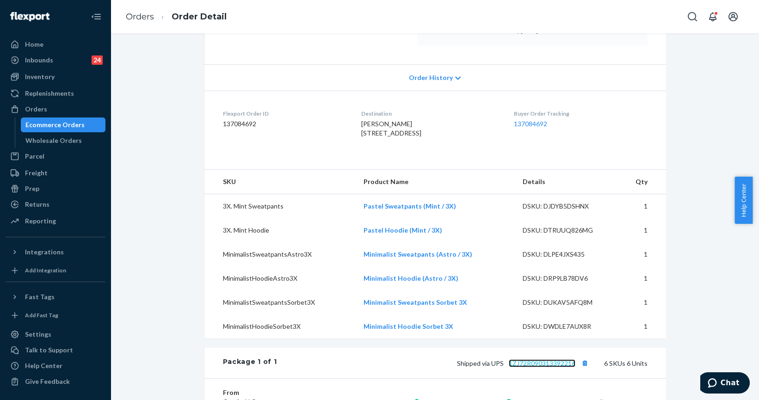
click at [544, 367] on link "1ZJ72R090313392216" at bounding box center [542, 363] width 67 height 8
click at [64, 109] on div "Orders" at bounding box center [55, 109] width 98 height 13
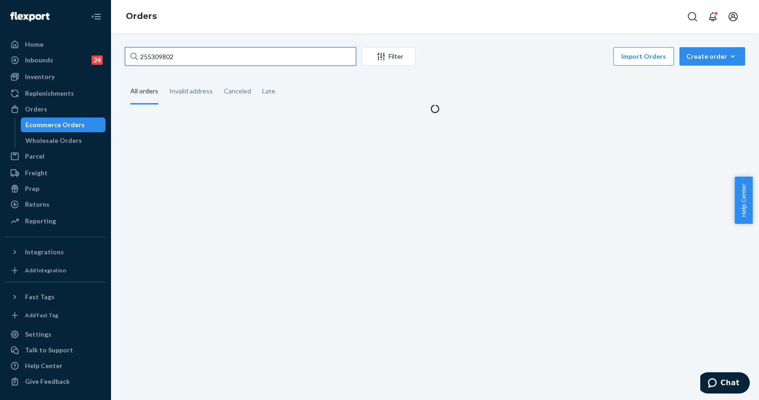
click at [208, 57] on input "255309802" at bounding box center [240, 56] width 231 height 19
paste input "298021"
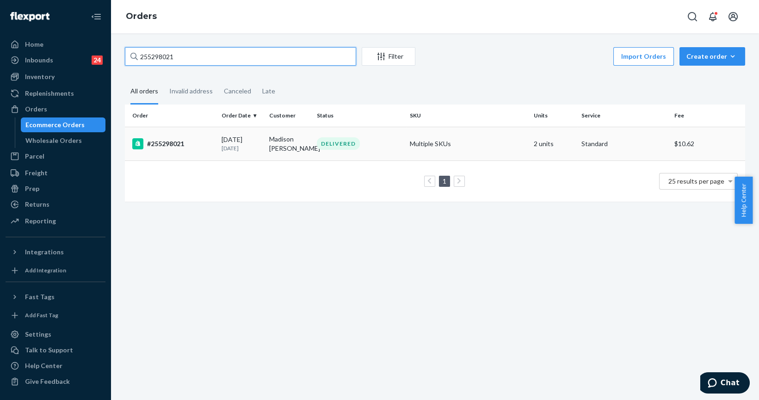
type input "255298021"
click at [181, 144] on div "#255298021" at bounding box center [173, 143] width 82 height 11
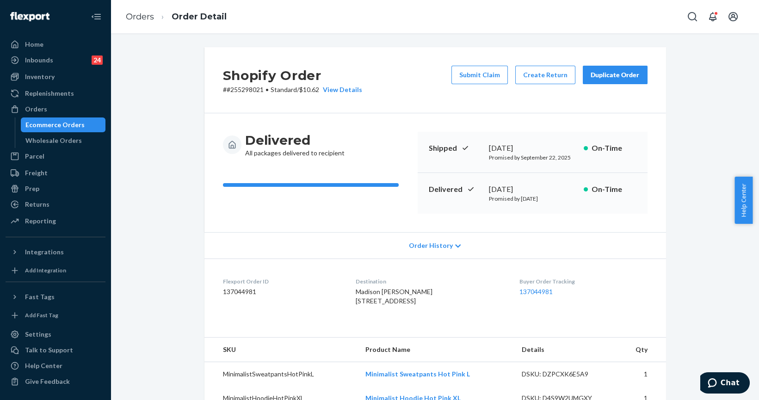
scroll to position [210, 0]
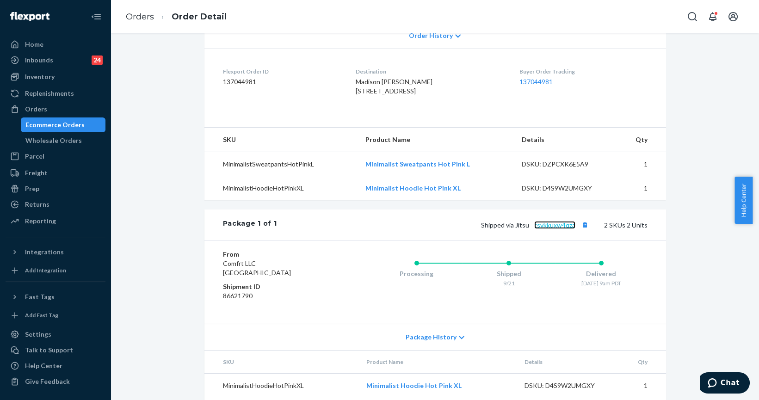
click at [561, 229] on link "tsvkkuxw4qza" at bounding box center [554, 225] width 41 height 8
click at [45, 105] on div "Orders" at bounding box center [55, 109] width 98 height 13
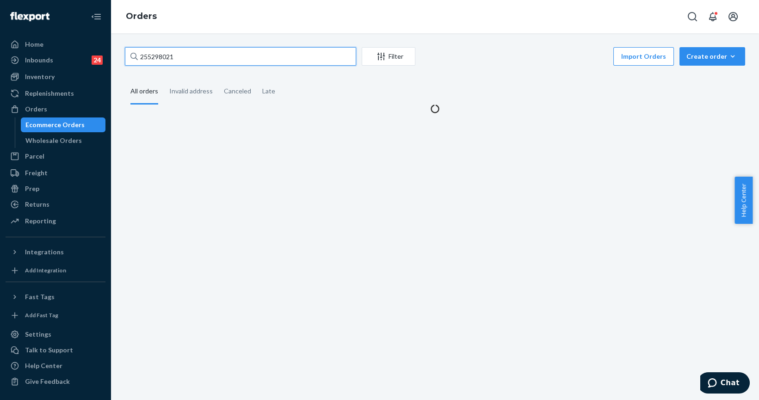
click at [194, 59] on input "255298021" at bounding box center [240, 56] width 231 height 19
paste input "02252"
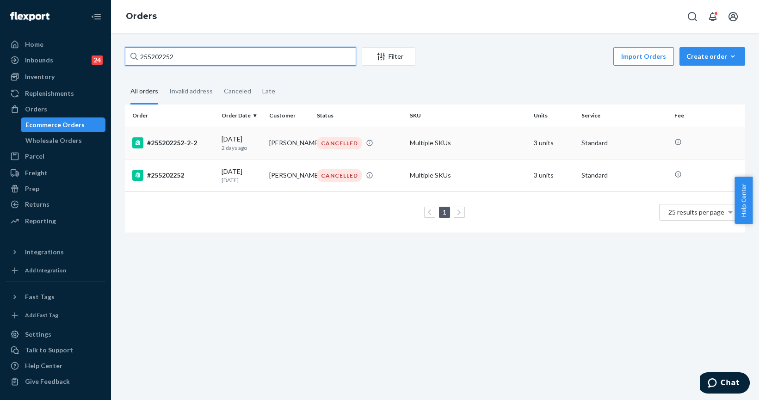
type input "255202252"
click at [181, 139] on div "#255202252-2-2" at bounding box center [173, 142] width 82 height 11
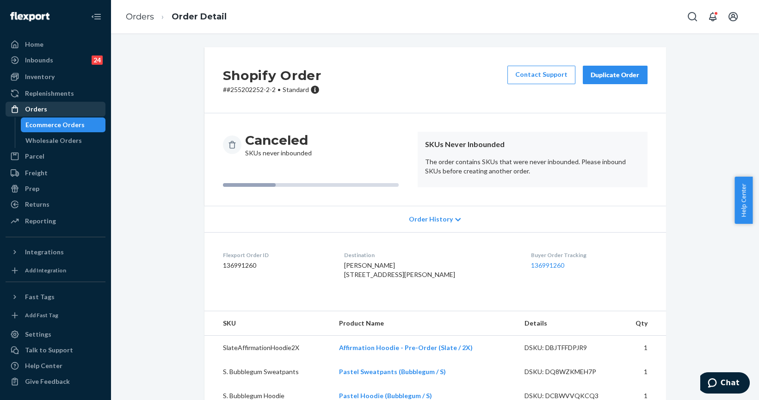
click at [34, 108] on div "Orders" at bounding box center [36, 109] width 22 height 9
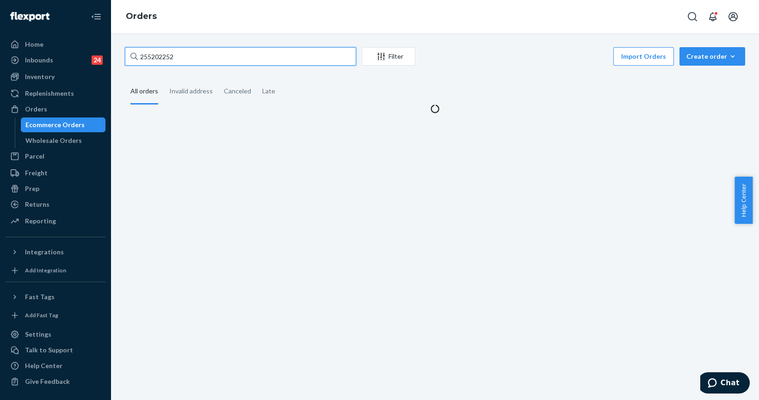
click at [149, 54] on input "255202252" at bounding box center [240, 56] width 231 height 19
paste input "310167"
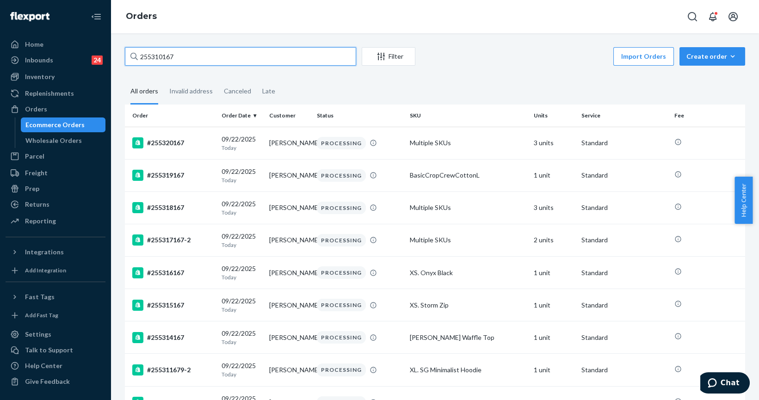
type input "255310167"
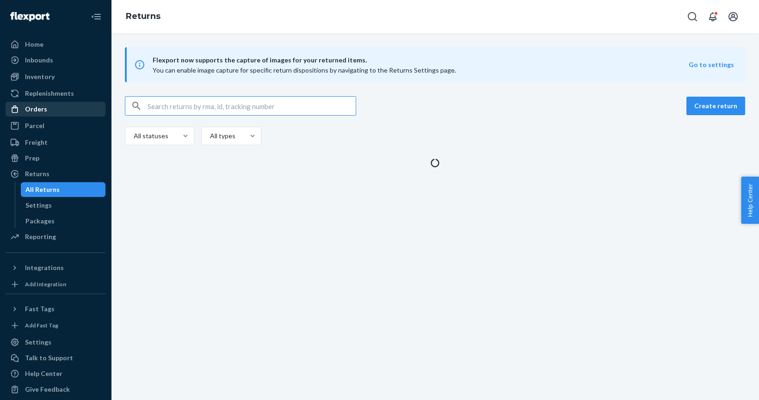
click at [41, 105] on div "Orders" at bounding box center [36, 109] width 22 height 9
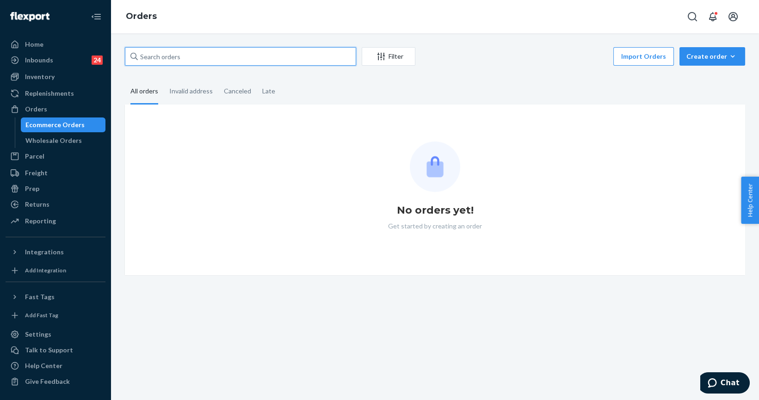
click at [164, 57] on input "text" at bounding box center [240, 56] width 231 height 19
paste input "255302735"
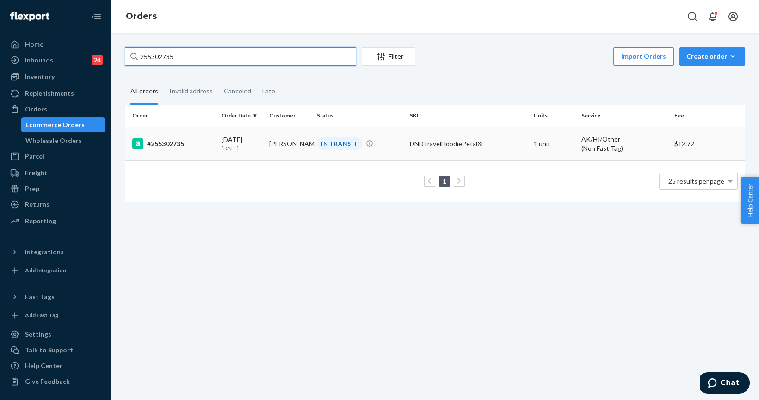
type input "255302735"
click at [161, 146] on div "#255302735" at bounding box center [173, 143] width 82 height 11
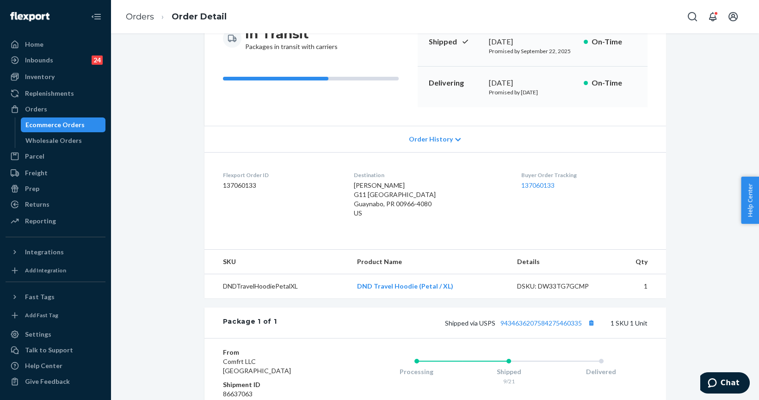
scroll to position [168, 0]
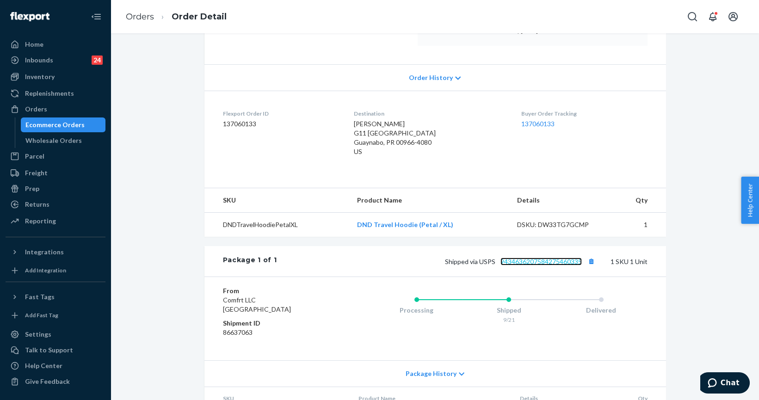
click at [539, 262] on link "9434636207584275460335" at bounding box center [540, 262] width 81 height 8
click at [56, 103] on div "Orders" at bounding box center [55, 109] width 98 height 13
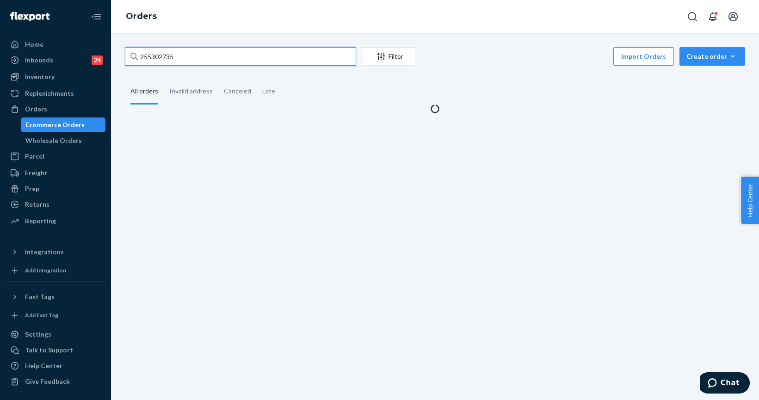
click at [192, 49] on input "255302735" at bounding box center [240, 56] width 231 height 19
paste input "193330"
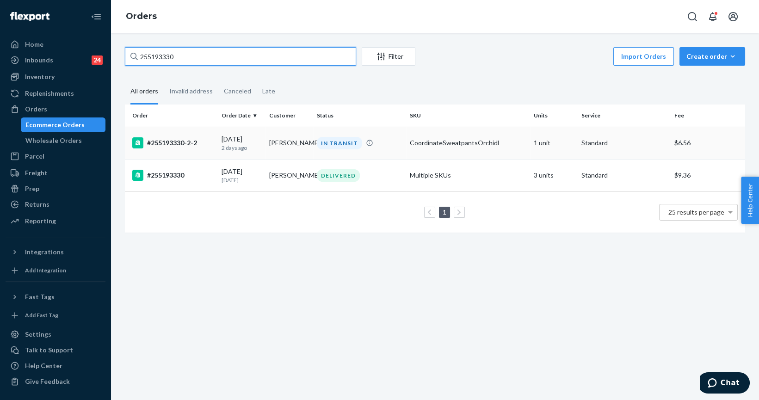
type input "255193330"
click at [184, 142] on div "#255193330-2-2" at bounding box center [173, 142] width 82 height 11
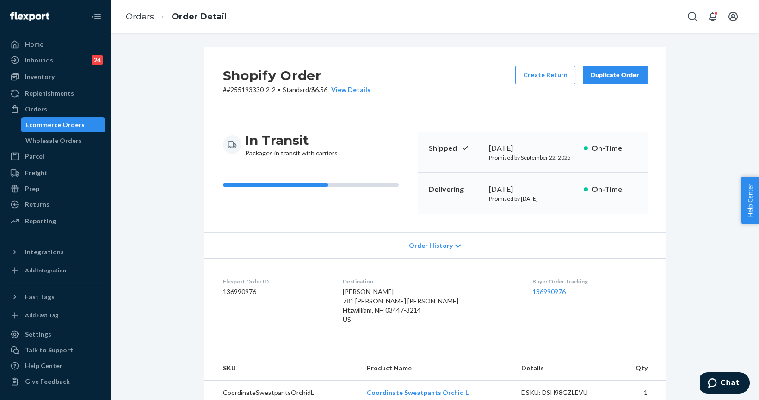
scroll to position [210, 0]
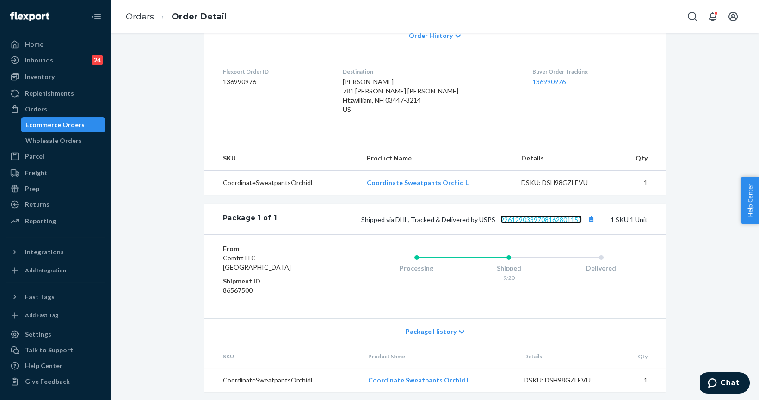
click at [513, 218] on link "9261290339708162801157" at bounding box center [540, 220] width 81 height 8
drag, startPoint x: 458, startPoint y: 381, endPoint x: 366, endPoint y: 385, distance: 91.7
click at [366, 385] on td "Coordinate Sweatpants Orchid L" at bounding box center [439, 380] width 156 height 25
copy link "Coordinate Sweatpants Orchid L"
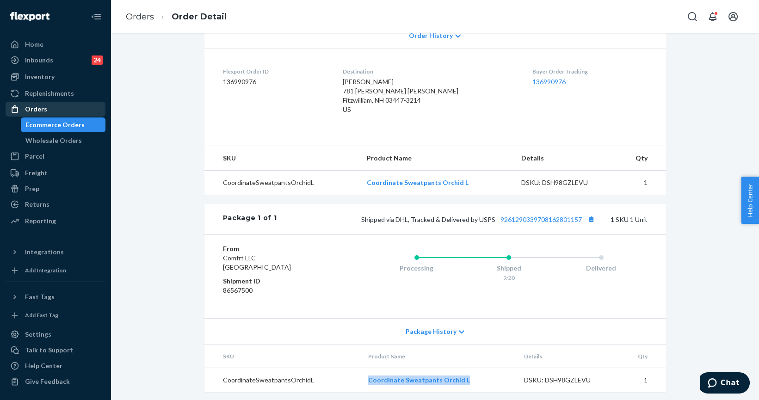
click at [31, 108] on div "Orders" at bounding box center [36, 109] width 22 height 9
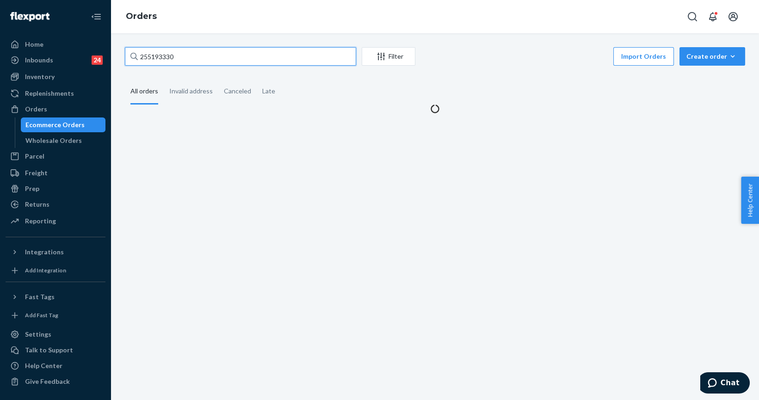
click at [176, 55] on input "255193330" at bounding box center [240, 56] width 231 height 19
paste input "308922"
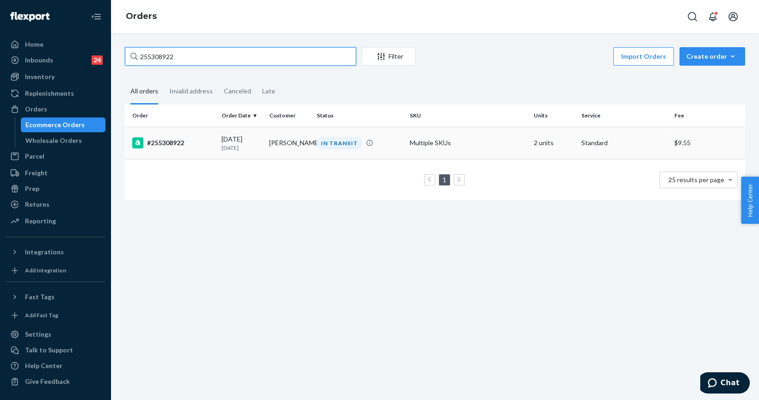
type input "255308922"
click at [174, 140] on div "#255308922" at bounding box center [173, 142] width 82 height 11
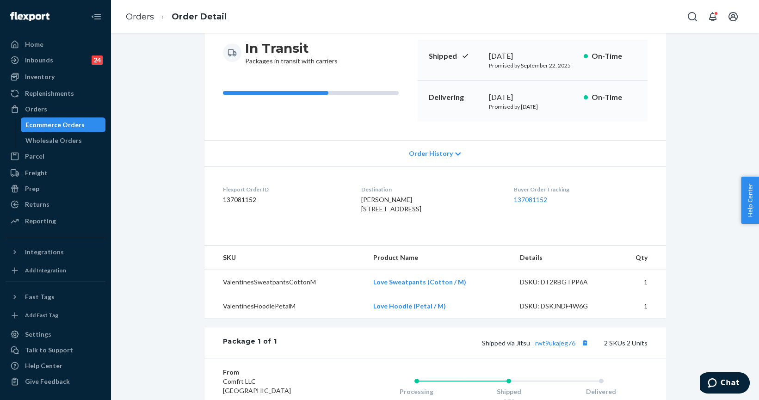
scroll to position [210, 0]
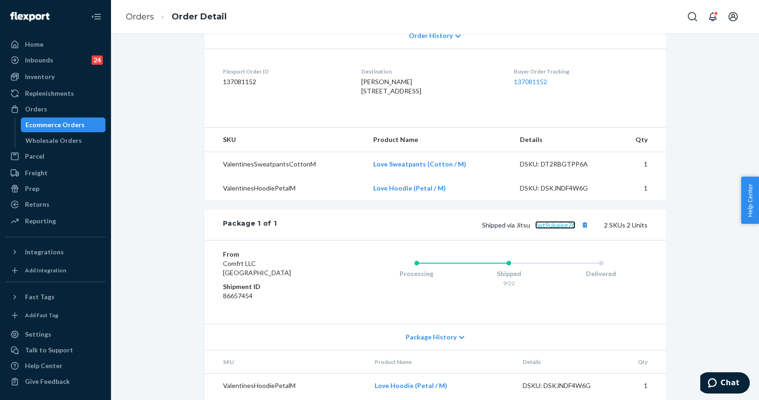
click at [539, 229] on link "rwt9ukajeg76" at bounding box center [555, 225] width 40 height 8
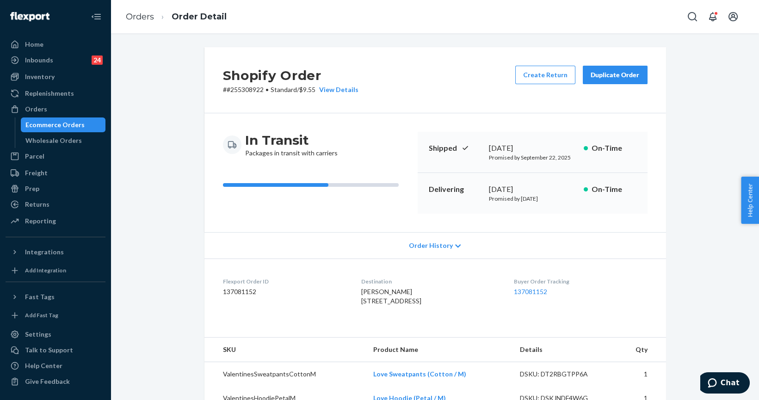
scroll to position [210, 0]
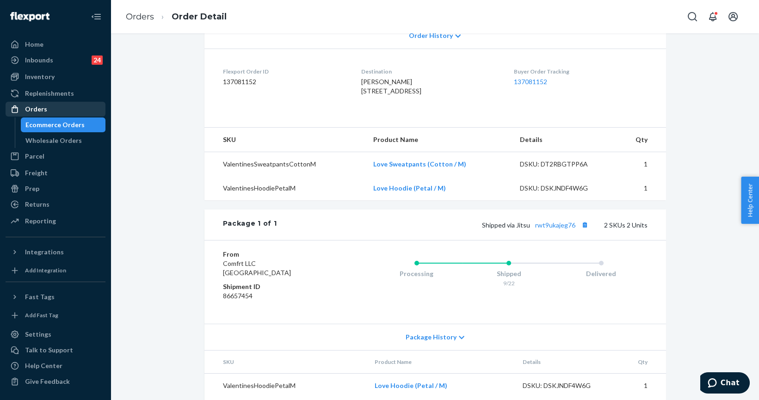
click at [42, 106] on div "Orders" at bounding box center [36, 109] width 22 height 9
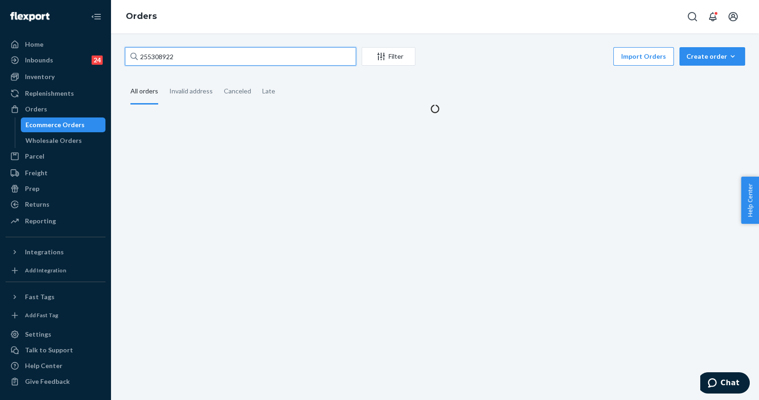
click at [154, 61] on input "255308922" at bounding box center [240, 56] width 231 height 19
paste input "9977"
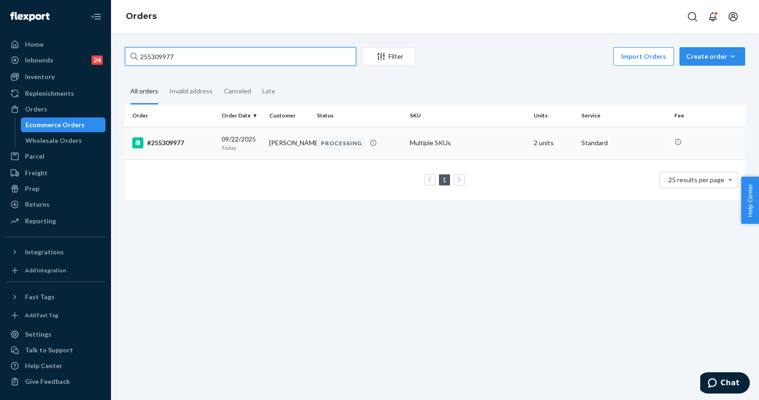
type input "255309977"
click at [169, 137] on td "#255309977" at bounding box center [171, 143] width 93 height 32
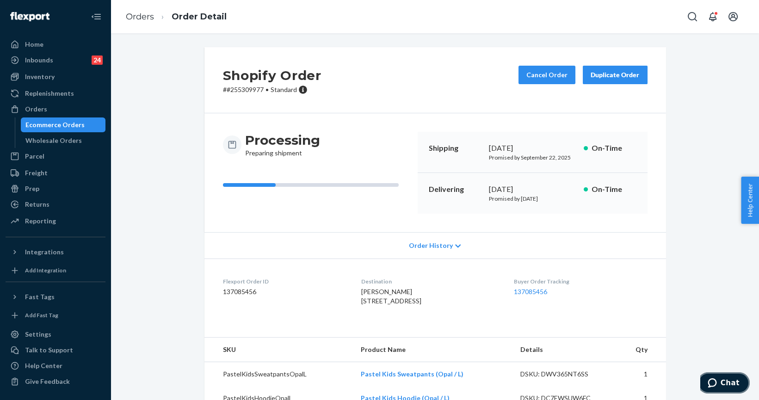
click at [717, 378] on icon "Chat" at bounding box center [712, 382] width 9 height 9
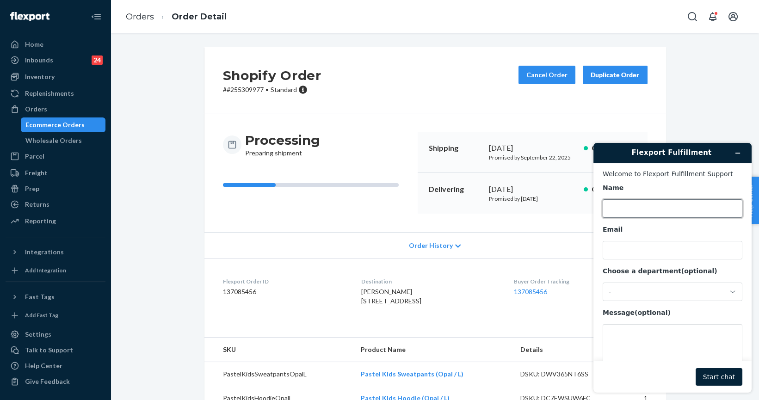
click at [625, 204] on input "Name" at bounding box center [673, 208] width 140 height 19
type input "r"
type input "Rose"
click at [636, 259] on input "Email" at bounding box center [673, 250] width 140 height 19
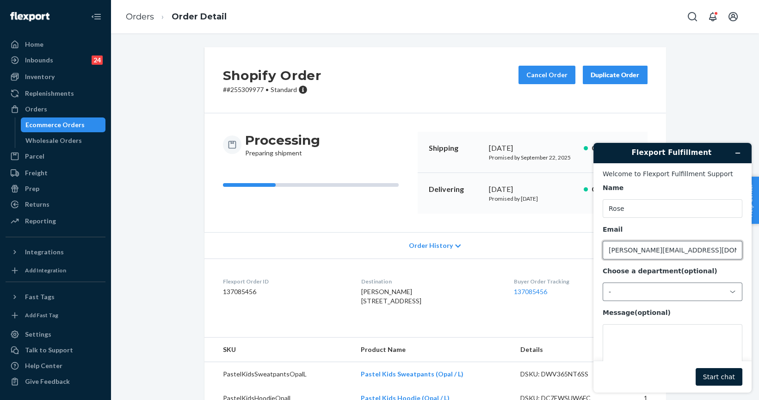
type input "[PERSON_NAME][EMAIL_ADDRESS][DOMAIN_NAME]"
click at [630, 296] on div "-" at bounding box center [667, 292] width 117 height 8
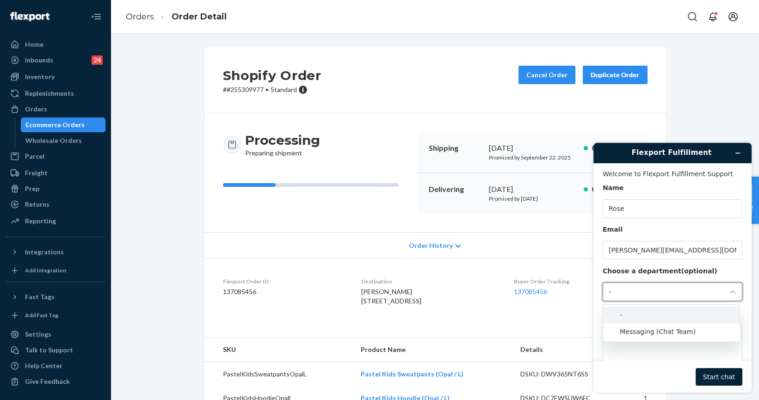
click at [630, 333] on li "Messaging (Chat Team)" at bounding box center [671, 331] width 136 height 17
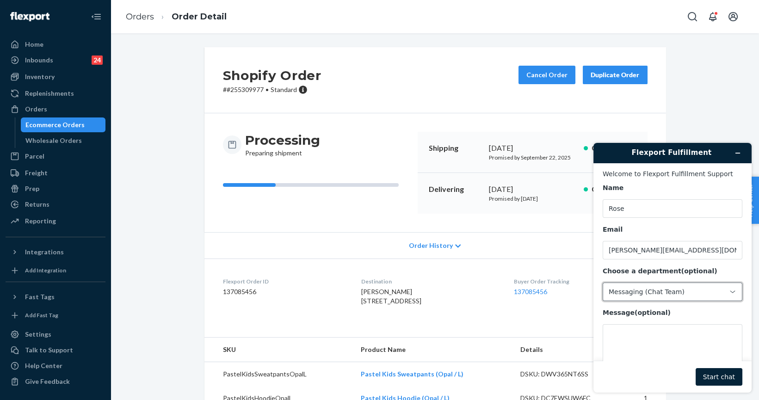
click at [630, 333] on li "Messaging (Chat Team)" at bounding box center [671, 331] width 136 height 17
click at [629, 335] on textarea "Message (optional)" at bounding box center [673, 350] width 140 height 52
paste textarea "Need help to change address Order: 255309977 New Shipping Address: [STREET_ADDR…"
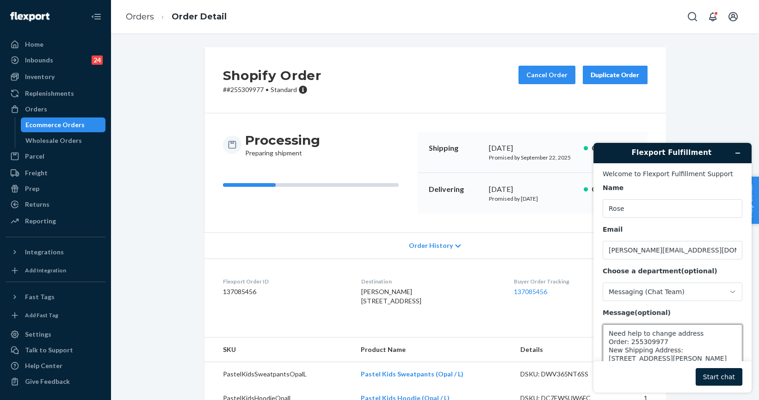
scroll to position [3, 0]
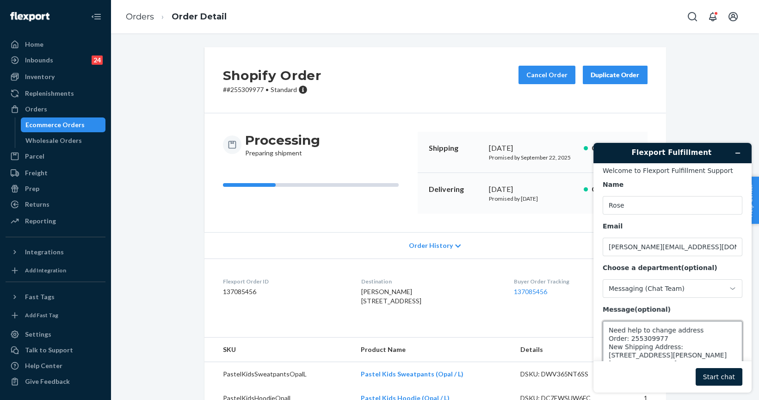
type textarea "Need help to change address Order: 255309977 New Shipping Address: [STREET_ADDR…"
click at [712, 376] on button "Start chat" at bounding box center [719, 377] width 47 height 18
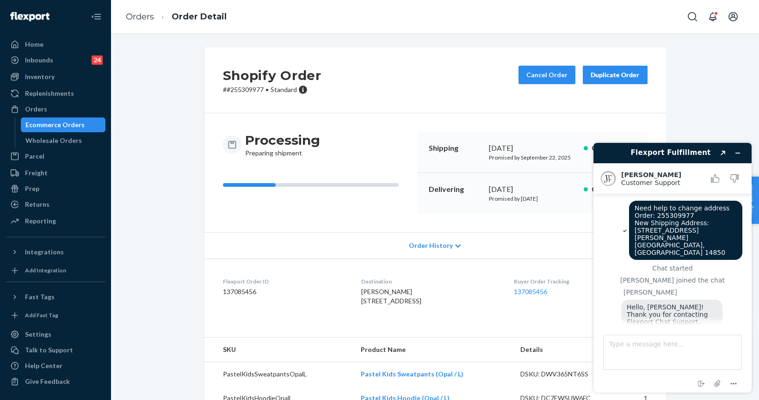
scroll to position [0, 0]
click at [668, 351] on textarea "Type a message here..." at bounding box center [672, 352] width 139 height 35
type textarea "Thank you!"
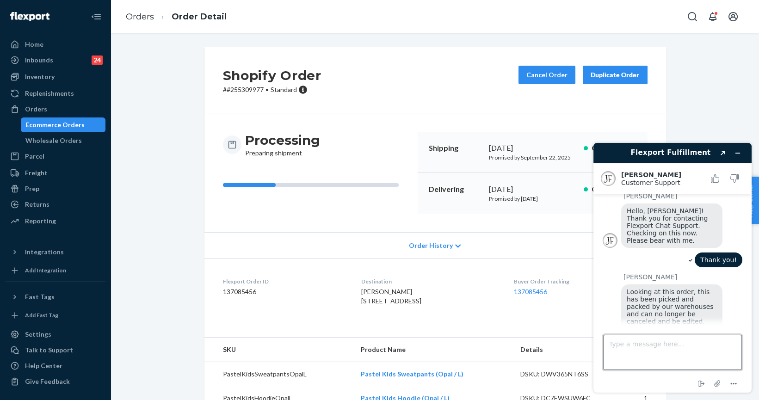
click at [662, 353] on textarea "Type a message here..." at bounding box center [672, 352] width 139 height 35
type textarea "Thank you"
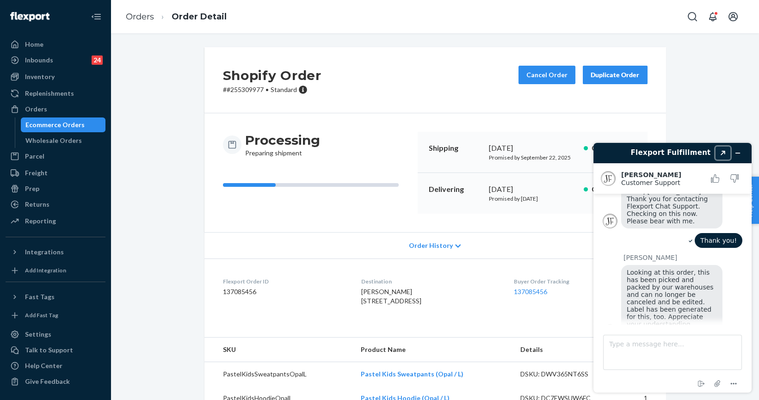
click at [723, 153] on icon "Popout" at bounding box center [723, 153] width 5 height 5
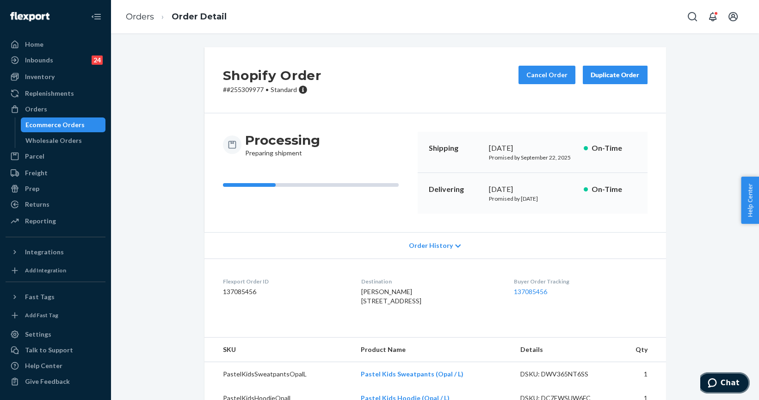
click at [739, 384] on span "Chat" at bounding box center [730, 383] width 19 height 8
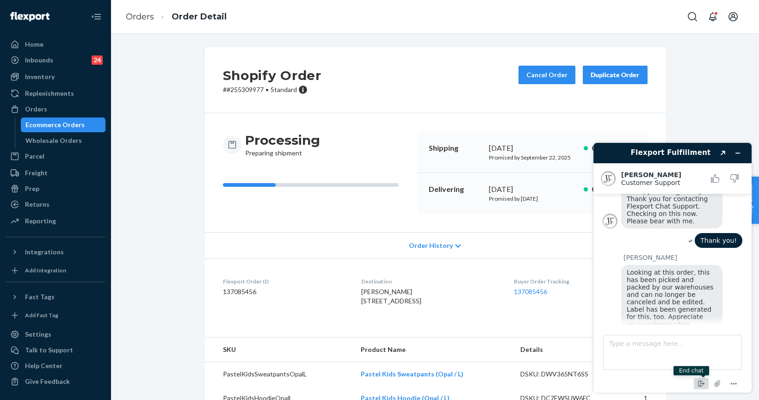
click at [703, 383] on icon "End chat" at bounding box center [703, 384] width 4 height 2
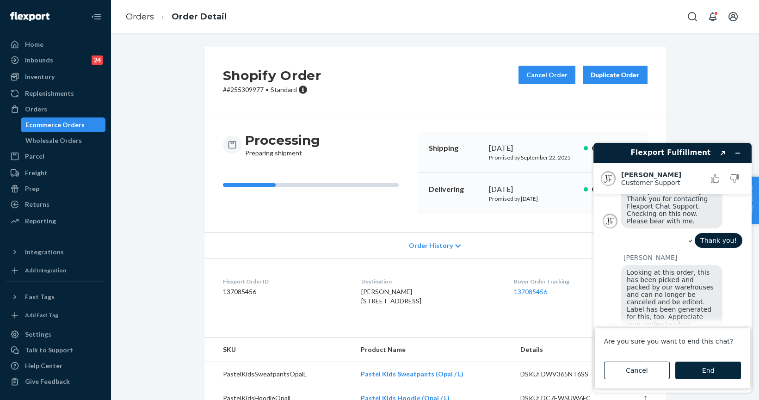
click at [690, 369] on button "End" at bounding box center [708, 371] width 66 height 18
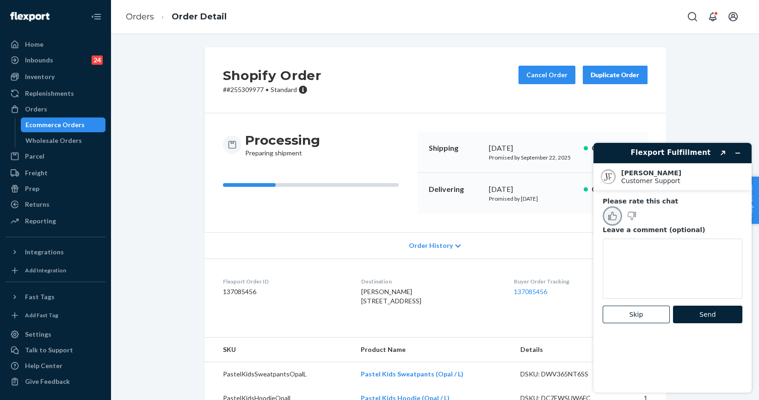
click at [615, 216] on icon "Rate this chat as good" at bounding box center [612, 216] width 8 height 8
click at [690, 318] on button "Send" at bounding box center [707, 315] width 69 height 18
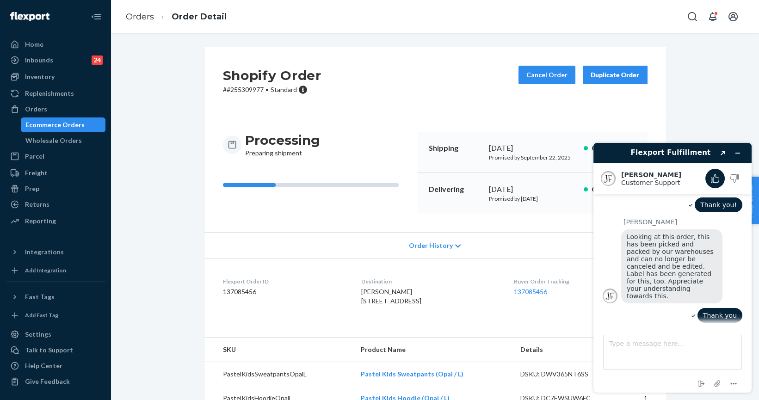
scroll to position [139, 0]
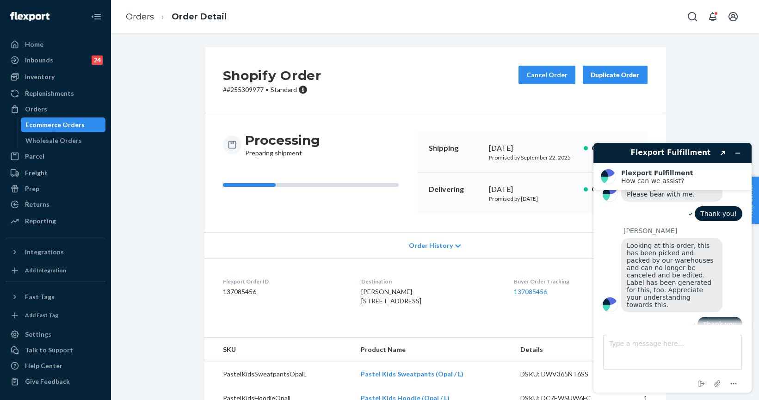
click at [39, 108] on div "Orders" at bounding box center [36, 109] width 22 height 9
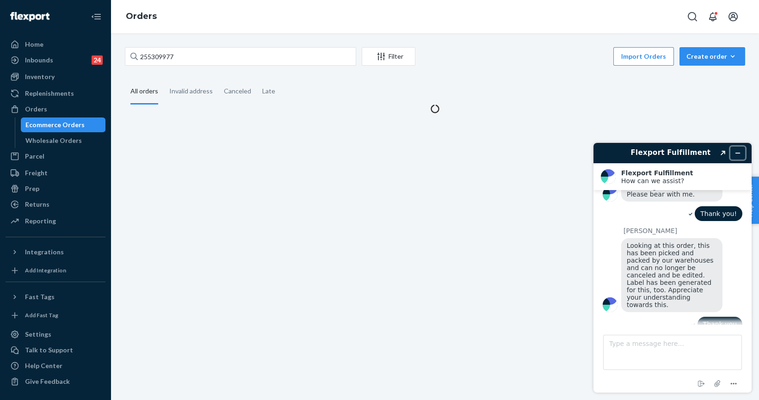
click at [738, 157] on button "Minimize widget" at bounding box center [737, 153] width 15 height 13
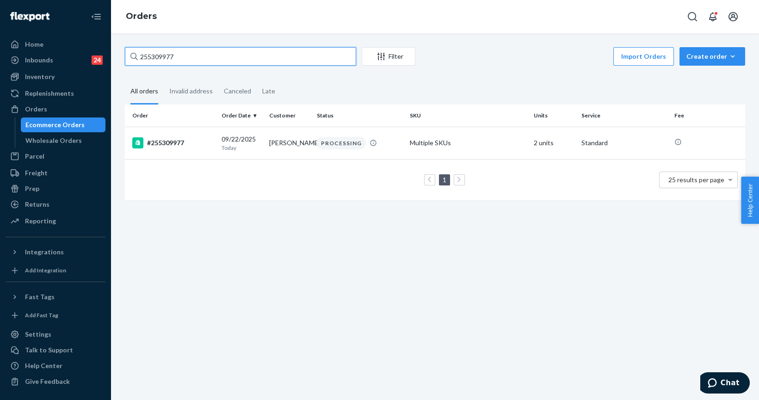
click at [223, 62] on input "255309977" at bounding box center [240, 56] width 231 height 19
type input "255260404"
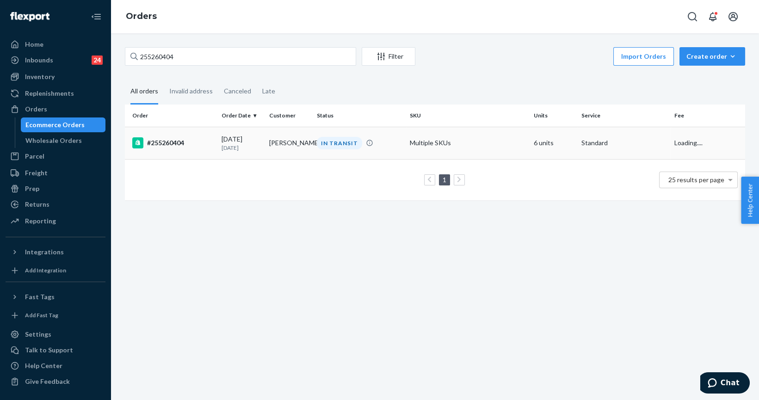
click at [182, 140] on div "#255260404" at bounding box center [173, 142] width 82 height 11
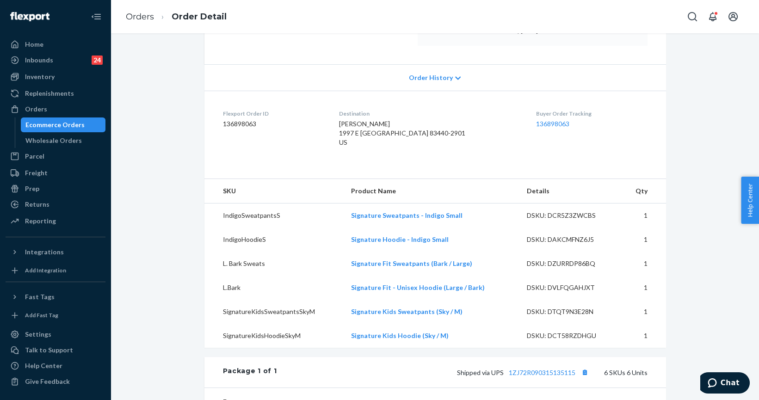
scroll to position [378, 0]
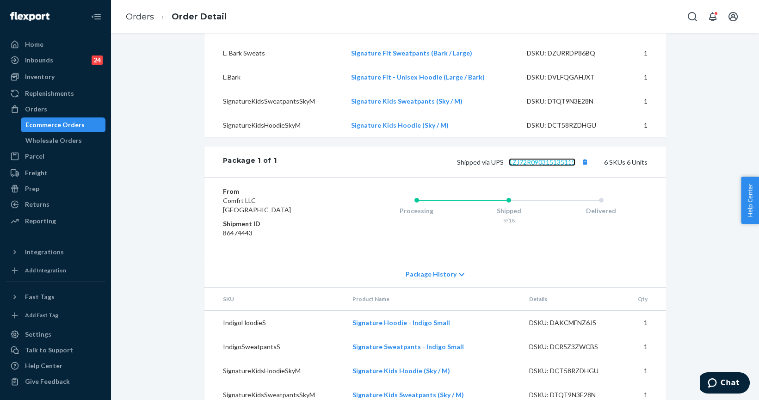
click at [533, 166] on link "1ZJ72R090315135115" at bounding box center [542, 162] width 67 height 8
click at [44, 107] on div "Orders" at bounding box center [36, 109] width 22 height 9
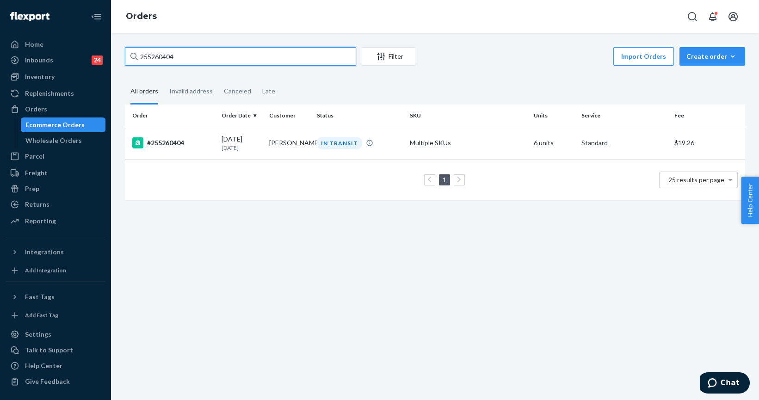
click at [241, 54] on input "255260404" at bounding box center [240, 56] width 231 height 19
paste input "310022"
type input "255310022"
click at [167, 145] on div "#255310022" at bounding box center [173, 142] width 82 height 11
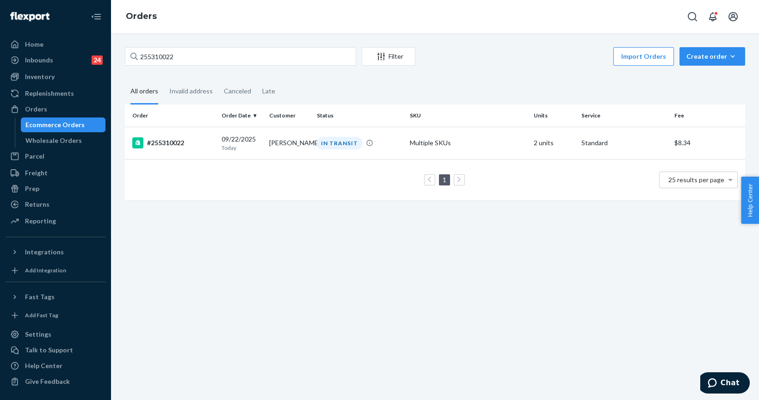
click at [167, 145] on div "255310022 Filter Import Orders Create order Ecommerce order Removal order All o…" at bounding box center [435, 216] width 648 height 367
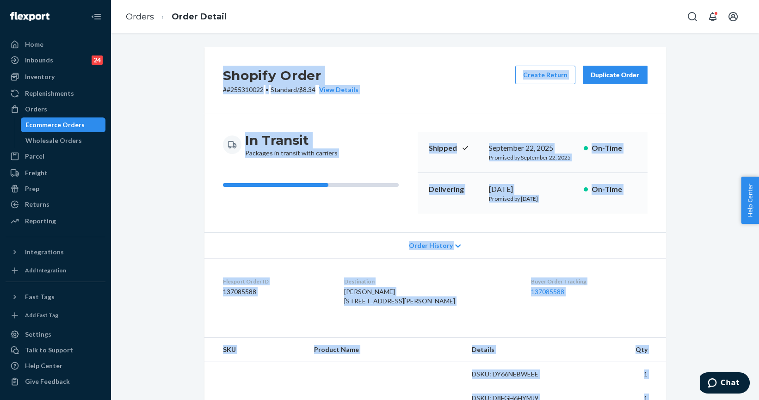
scroll to position [210, 0]
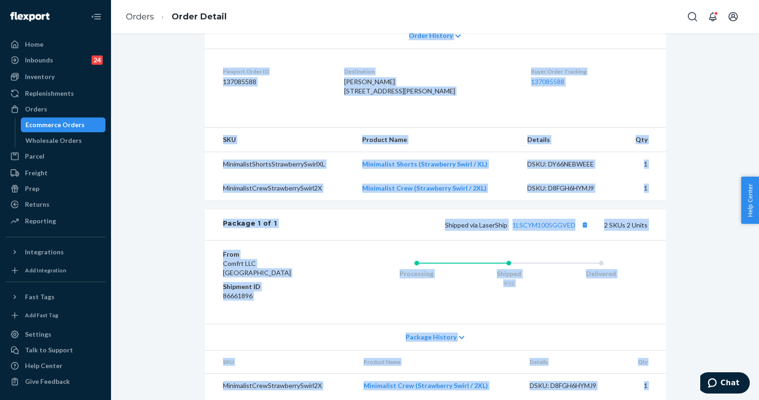
click at [652, 152] on th "Qty" at bounding box center [643, 140] width 44 height 25
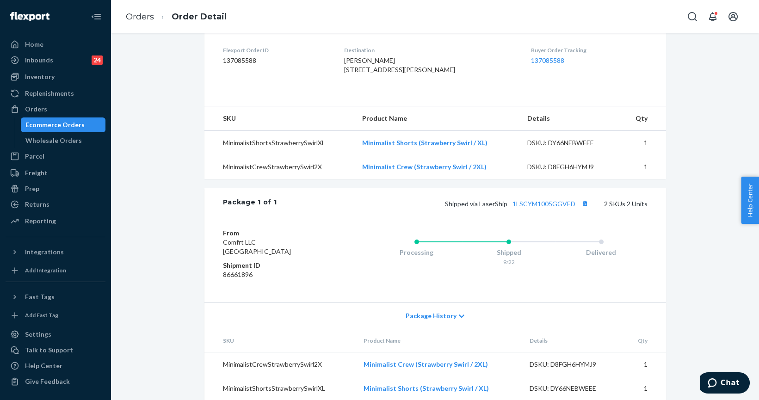
scroll to position [260, 0]
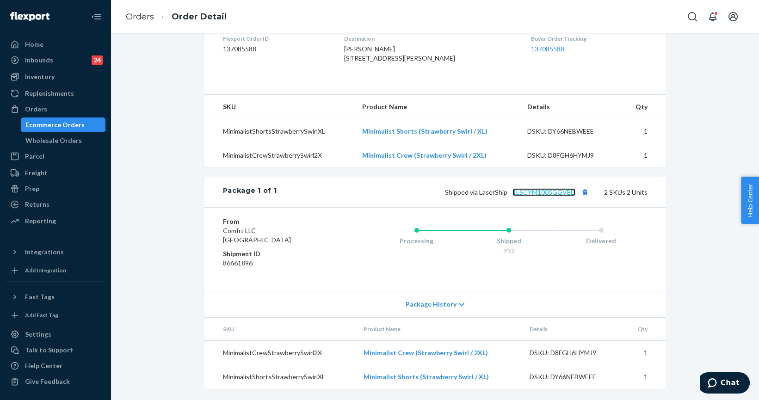
click at [542, 191] on link "1LSCYM1005GGVED" at bounding box center [544, 192] width 63 height 8
click at [37, 110] on div "Orders" at bounding box center [36, 109] width 22 height 9
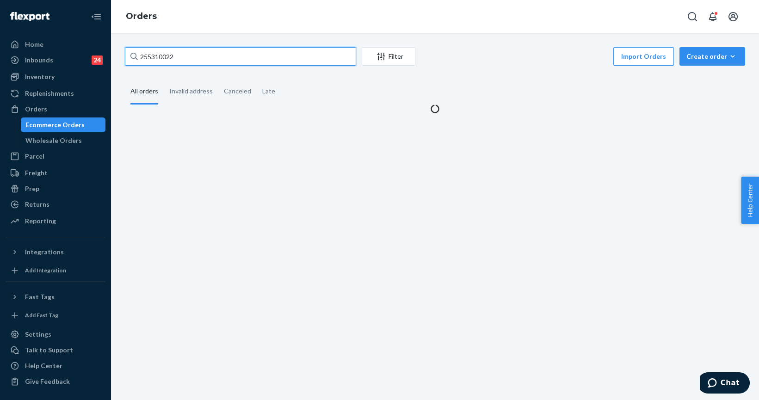
click at [193, 61] on input "255310022" at bounding box center [240, 56] width 231 height 19
paste input "137338"
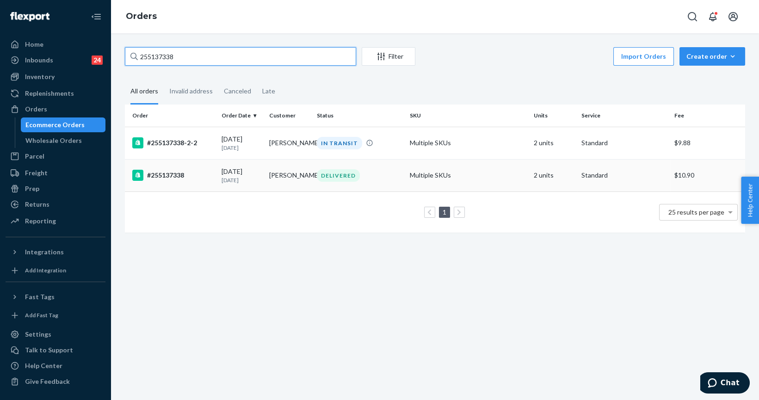
type input "255137338"
click at [172, 180] on div "#255137338" at bounding box center [173, 175] width 82 height 11
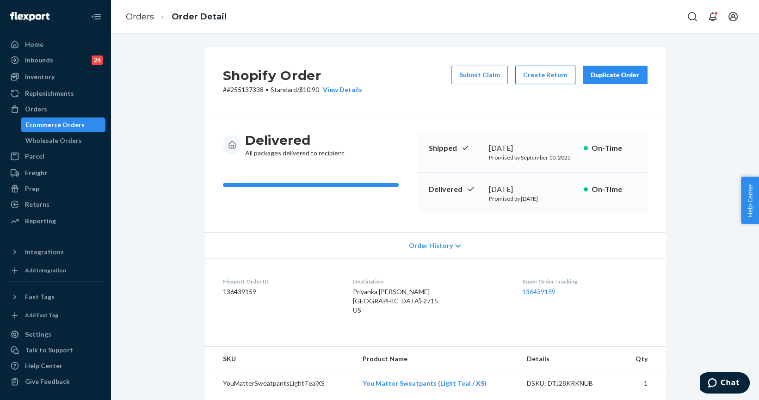
click at [531, 80] on button "Create Return" at bounding box center [545, 75] width 60 height 19
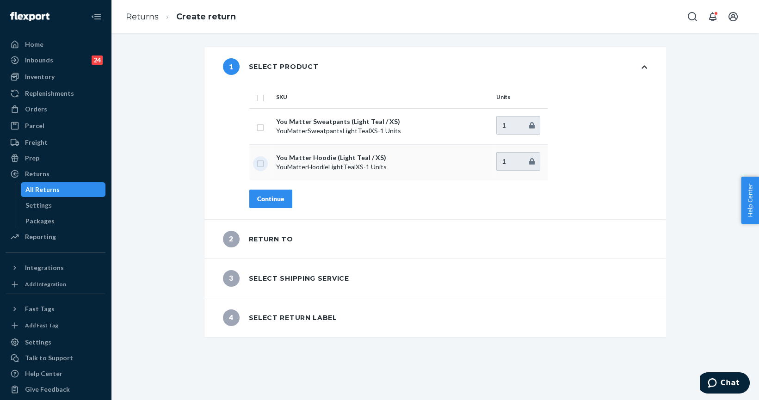
click at [257, 165] on input "checkbox" at bounding box center [260, 163] width 7 height 10
checkbox input "true"
click at [52, 112] on div "Orders" at bounding box center [55, 109] width 98 height 13
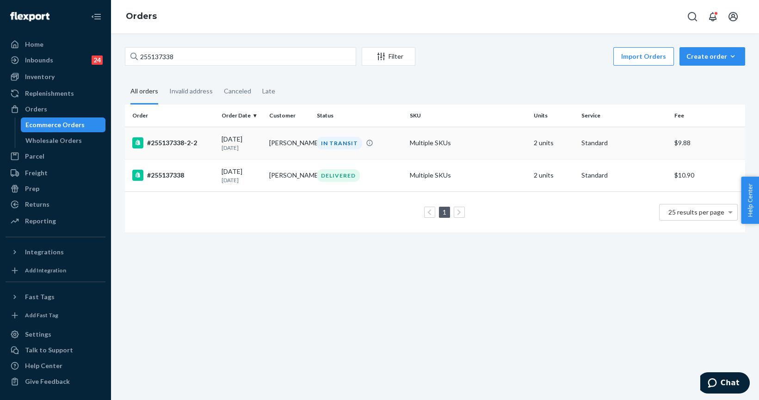
click at [211, 145] on div "#255137338-2-2" at bounding box center [173, 142] width 82 height 11
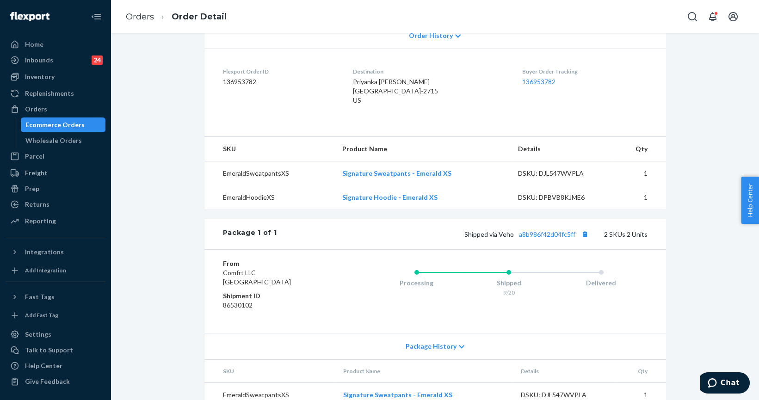
scroll to position [42, 0]
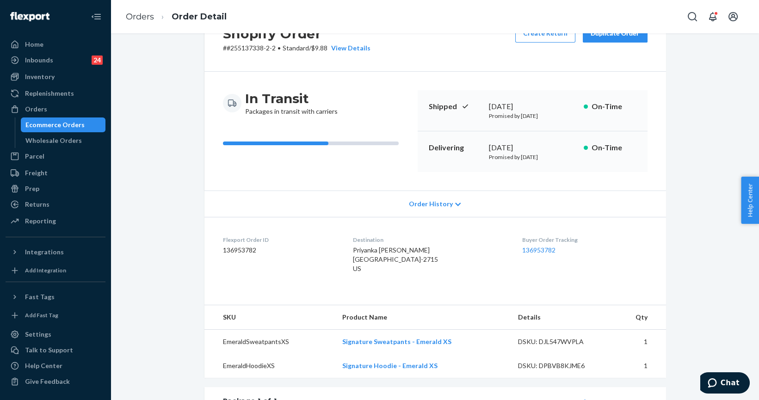
click at [543, 28] on div "Orders Order Detail" at bounding box center [435, 16] width 648 height 33
click at [543, 38] on button "Create Return" at bounding box center [545, 33] width 60 height 19
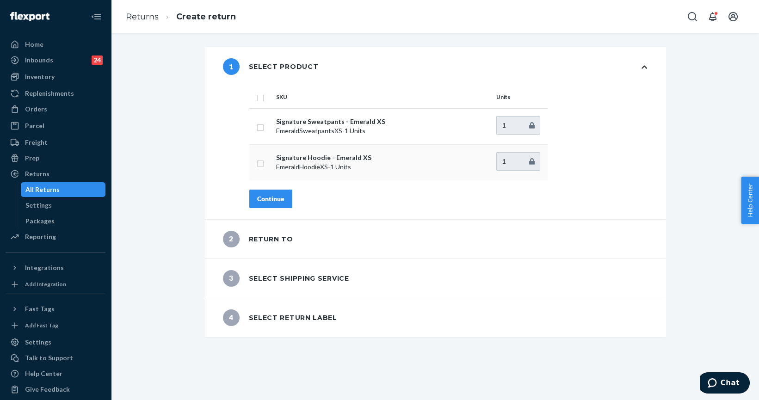
click at [257, 164] on input "checkbox" at bounding box center [260, 163] width 7 height 10
checkbox input "true"
click at [274, 197] on div "Continue" at bounding box center [270, 198] width 27 height 9
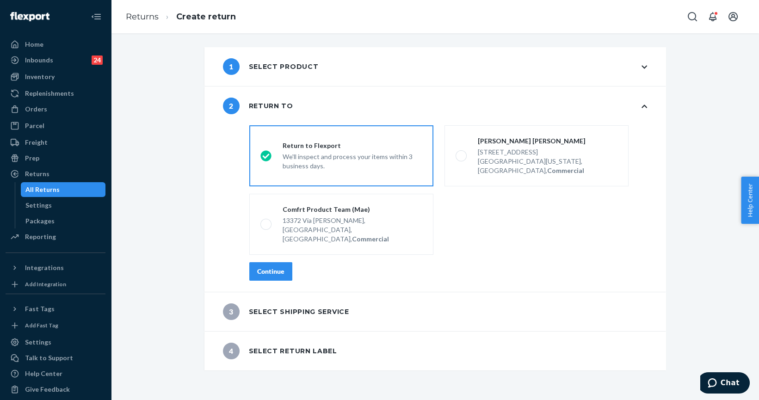
click at [253, 262] on button "Continue" at bounding box center [270, 271] width 43 height 19
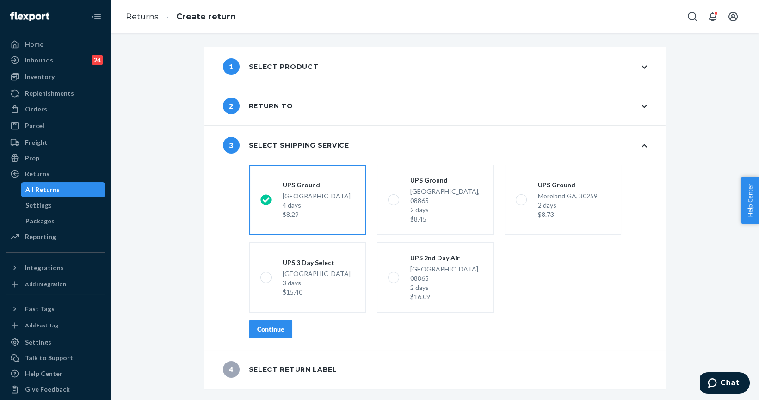
click at [272, 325] on div "Continue" at bounding box center [270, 329] width 27 height 9
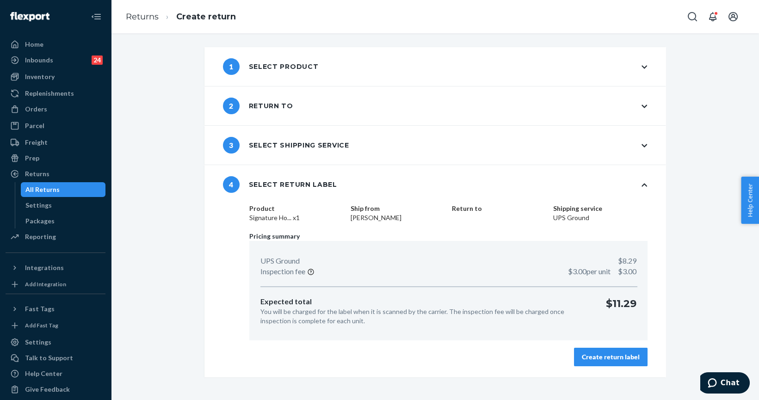
click at [612, 356] on div "Create return label" at bounding box center [611, 356] width 58 height 9
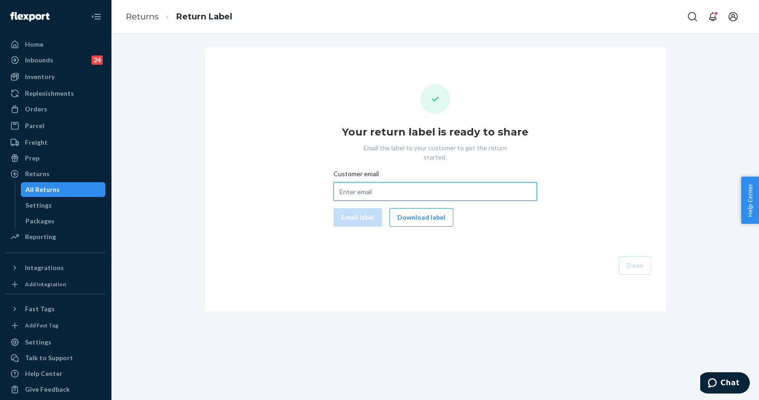
click at [397, 185] on input "Customer email" at bounding box center [436, 191] width 204 height 19
paste input "mohinisprasad@gmail.com"
type input "mohinisprasad@gmail.com"
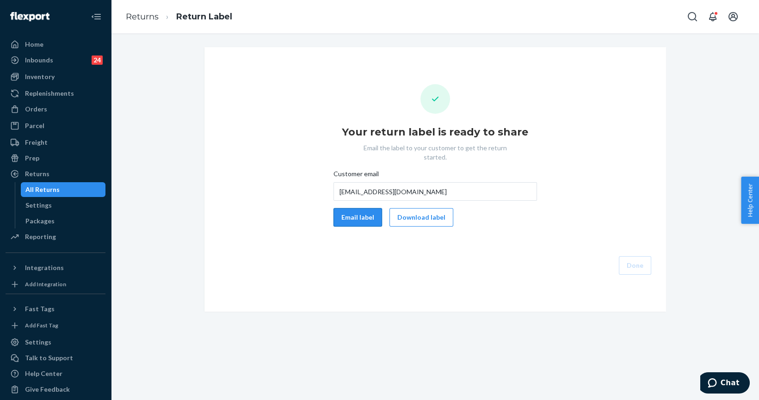
click at [348, 210] on button "Email label" at bounding box center [358, 217] width 49 height 19
click at [411, 210] on button "Download label" at bounding box center [421, 217] width 64 height 19
